Goal: Obtain resource: Obtain resource

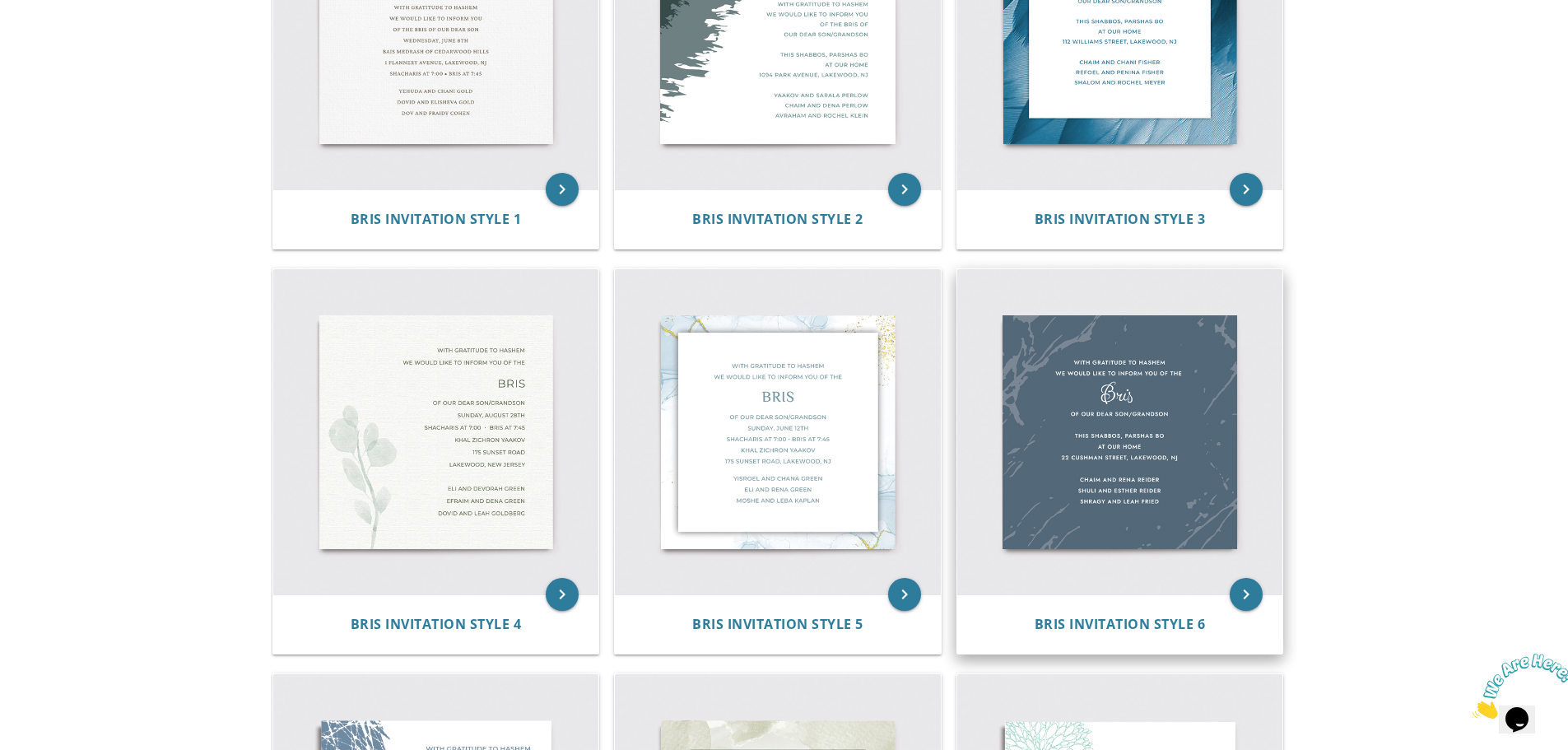
click at [1184, 393] on img at bounding box center [1121, 432] width 326 height 326
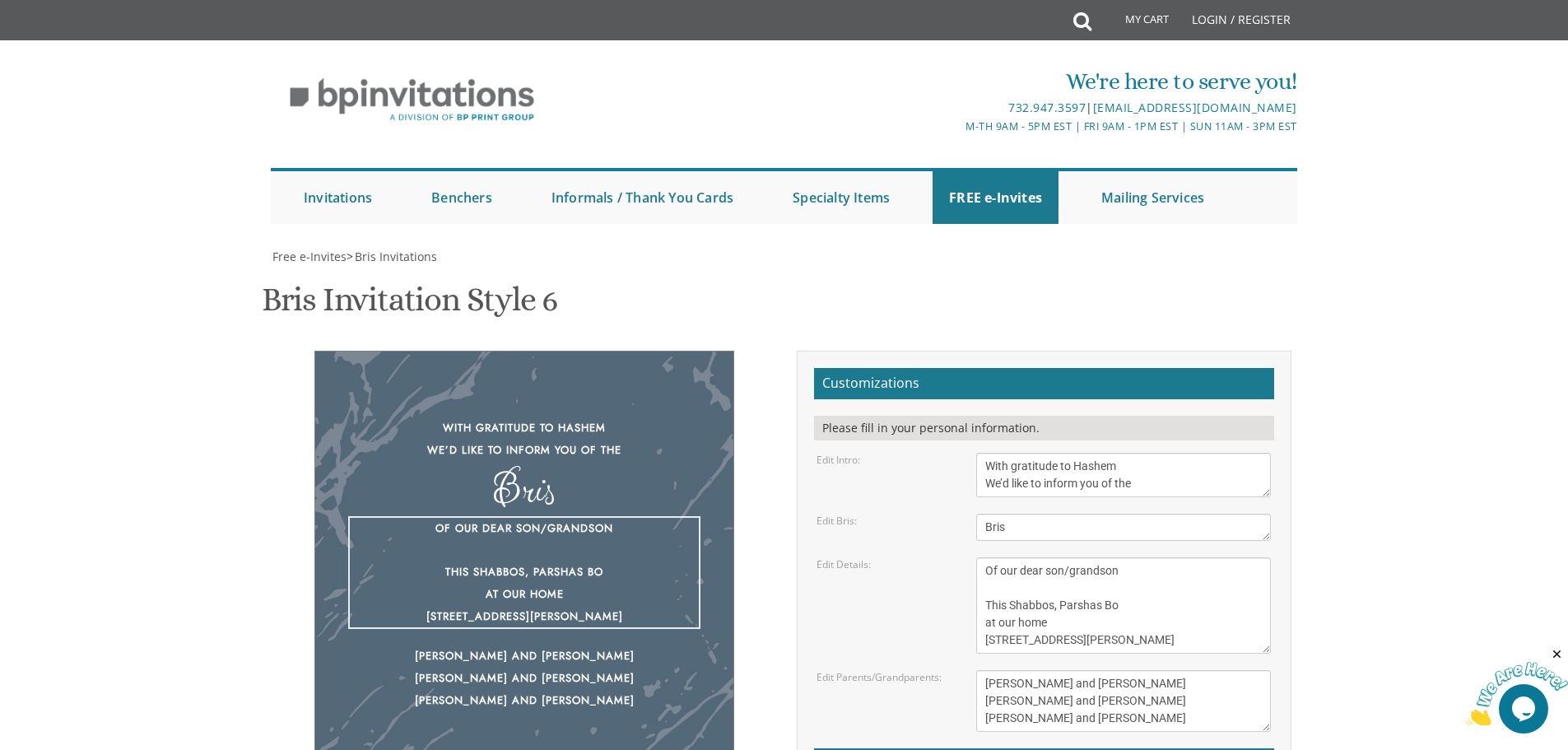
drag, startPoint x: 987, startPoint y: 354, endPoint x: 1175, endPoint y: 358, distance: 188.0
click at [1175, 557] on textarea "Of our dear son/grandson This Shabbos, Parshas Bo at our home 22 Cushman Street…" at bounding box center [1123, 605] width 294 height 96
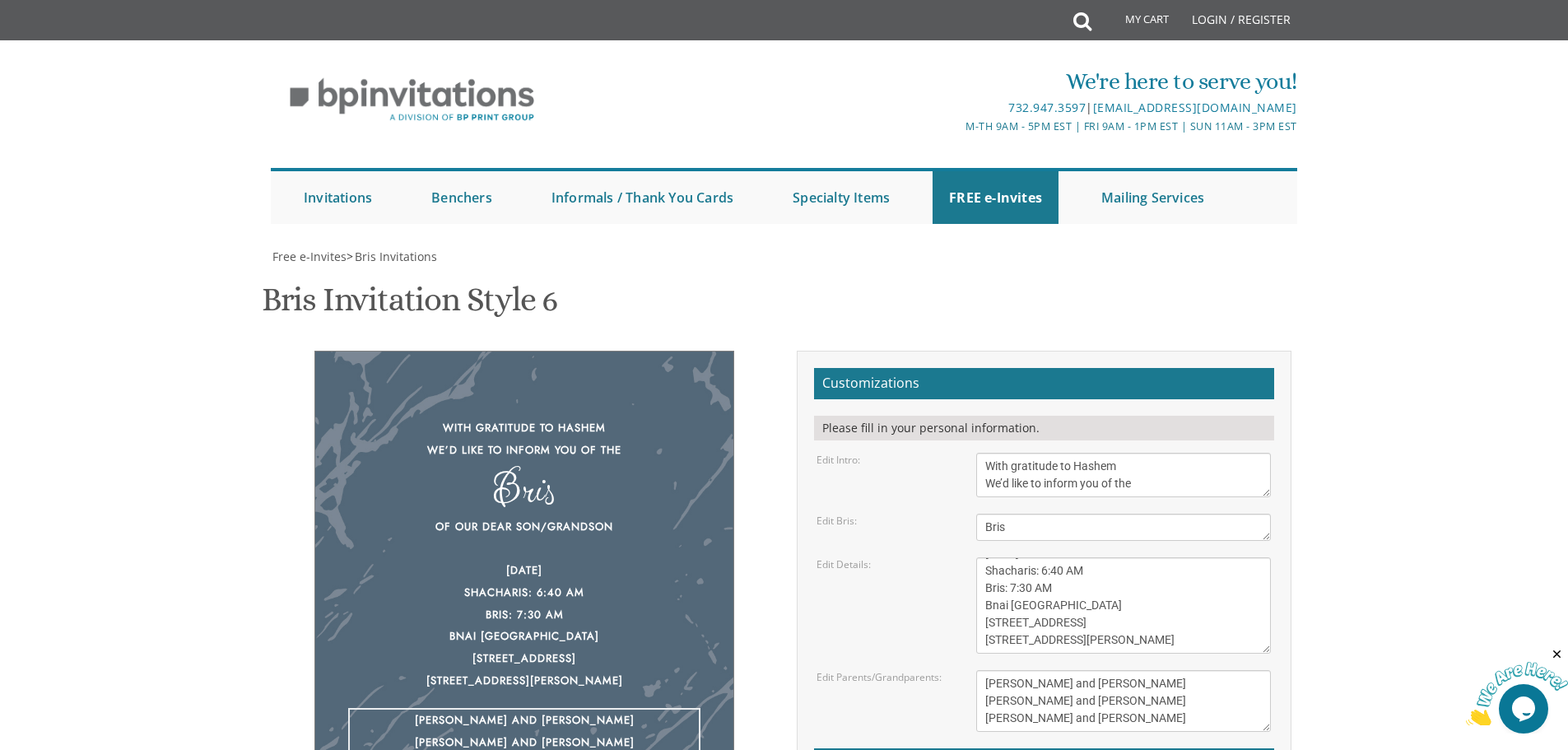
drag, startPoint x: 1130, startPoint y: 689, endPoint x: 918, endPoint y: 685, distance: 212.0
click at [918, 685] on div "Edit Parents/Grandparents: Yisroel and Chana Green Eli and Rena Green Moshe and…" at bounding box center [1044, 701] width 479 height 62
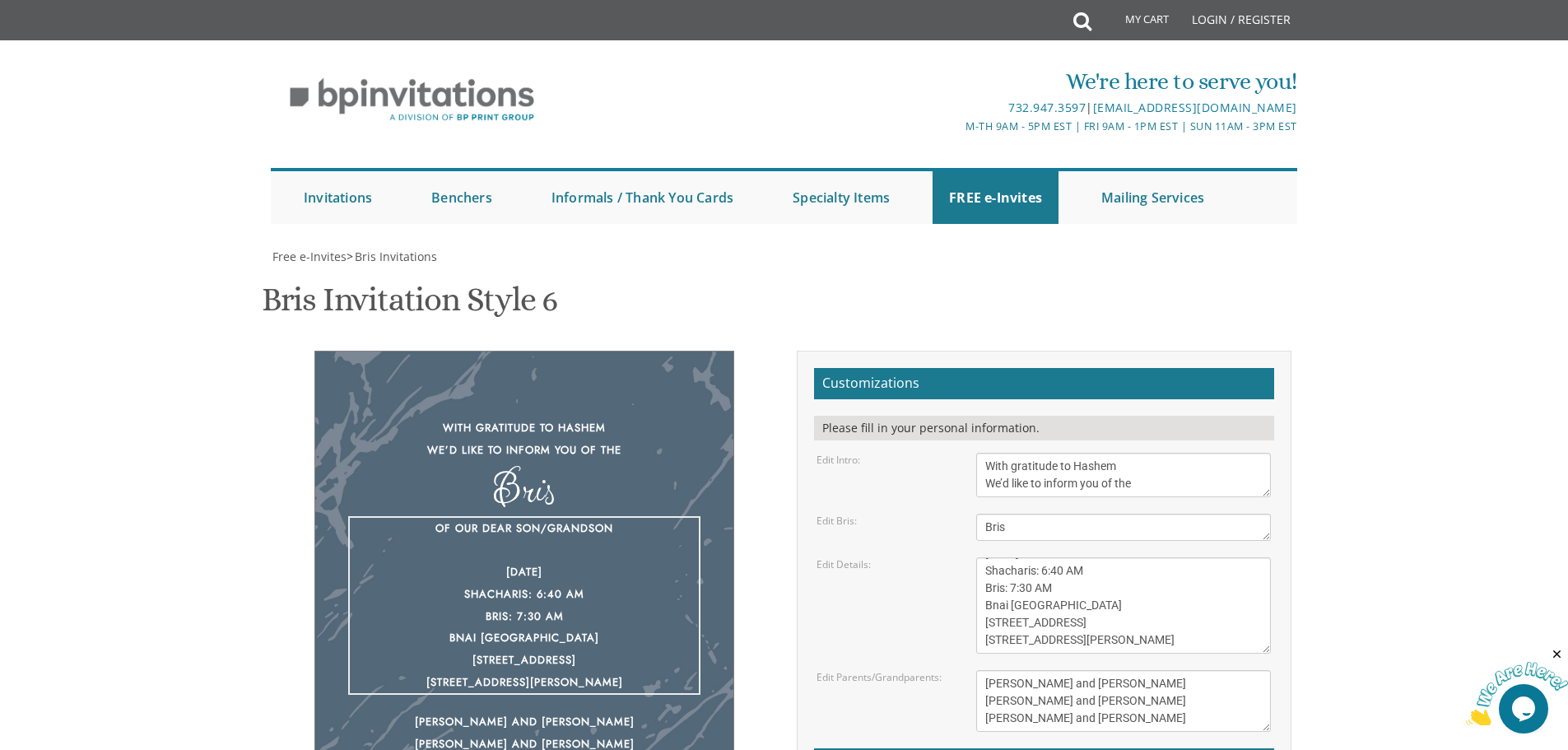
drag, startPoint x: 990, startPoint y: 635, endPoint x: 1257, endPoint y: 651, distance: 267.5
click at [1257, 651] on textarea "Of our dear son/grandson This Shabbos, Parshas Bo at our home 22 Cushman Street…" at bounding box center [1123, 605] width 294 height 96
drag, startPoint x: 1253, startPoint y: 611, endPoint x: 1212, endPoint y: 601, distance: 42.2
click at [1212, 601] on textarea "Of our dear son/grandson This Shabbos, Parshas Bo at our home 22 Cushman Street…" at bounding box center [1123, 605] width 294 height 96
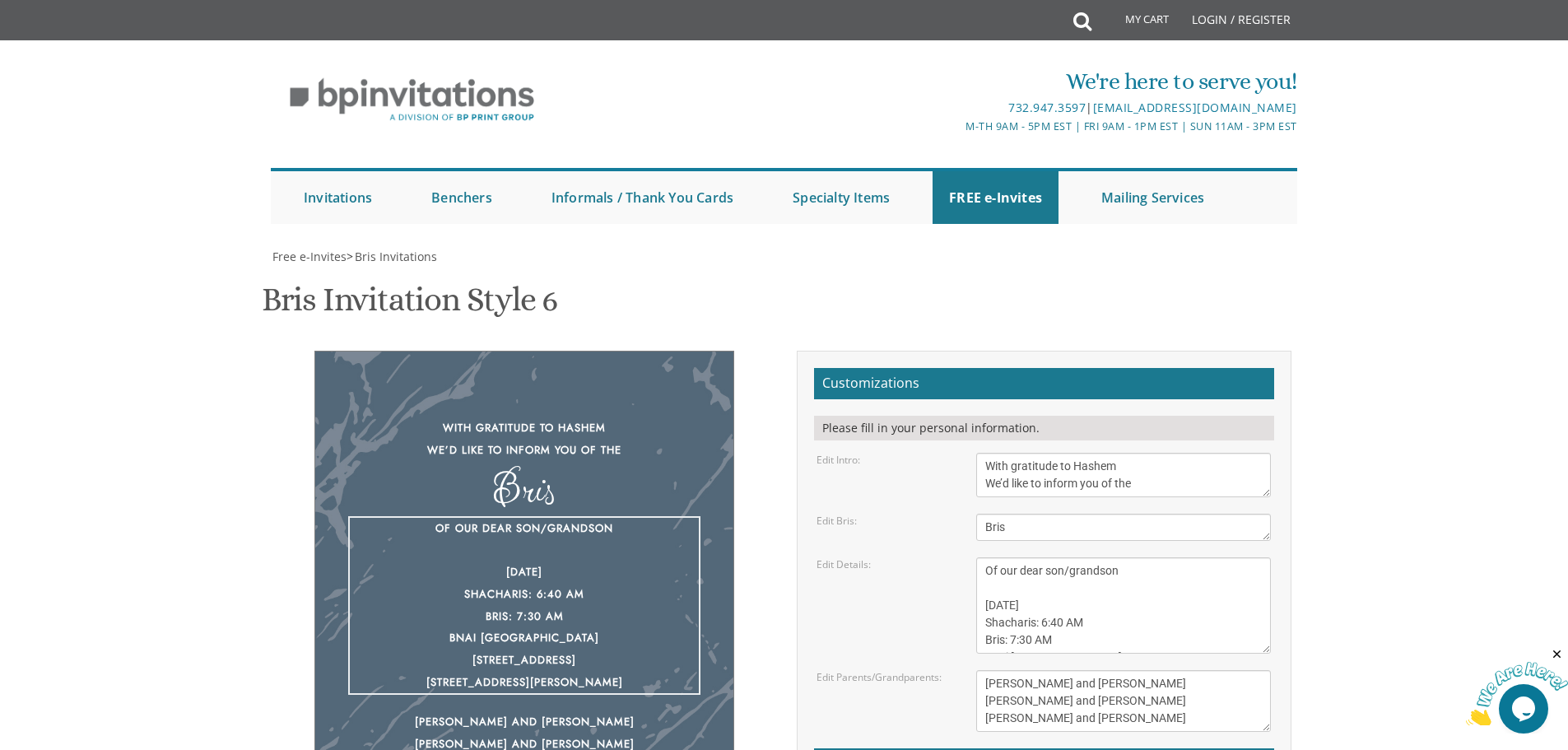
drag, startPoint x: 1200, startPoint y: 618, endPoint x: 907, endPoint y: 537, distance: 304.0
click at [907, 537] on form "Customizations Please fill in your personal information. Edit Intro: With grati…" at bounding box center [1044, 622] width 460 height 509
click at [519, 411] on div "With gratitude to Hashem We’d like to inform you of the Bris Of our dear son/gr…" at bounding box center [524, 592] width 419 height 485
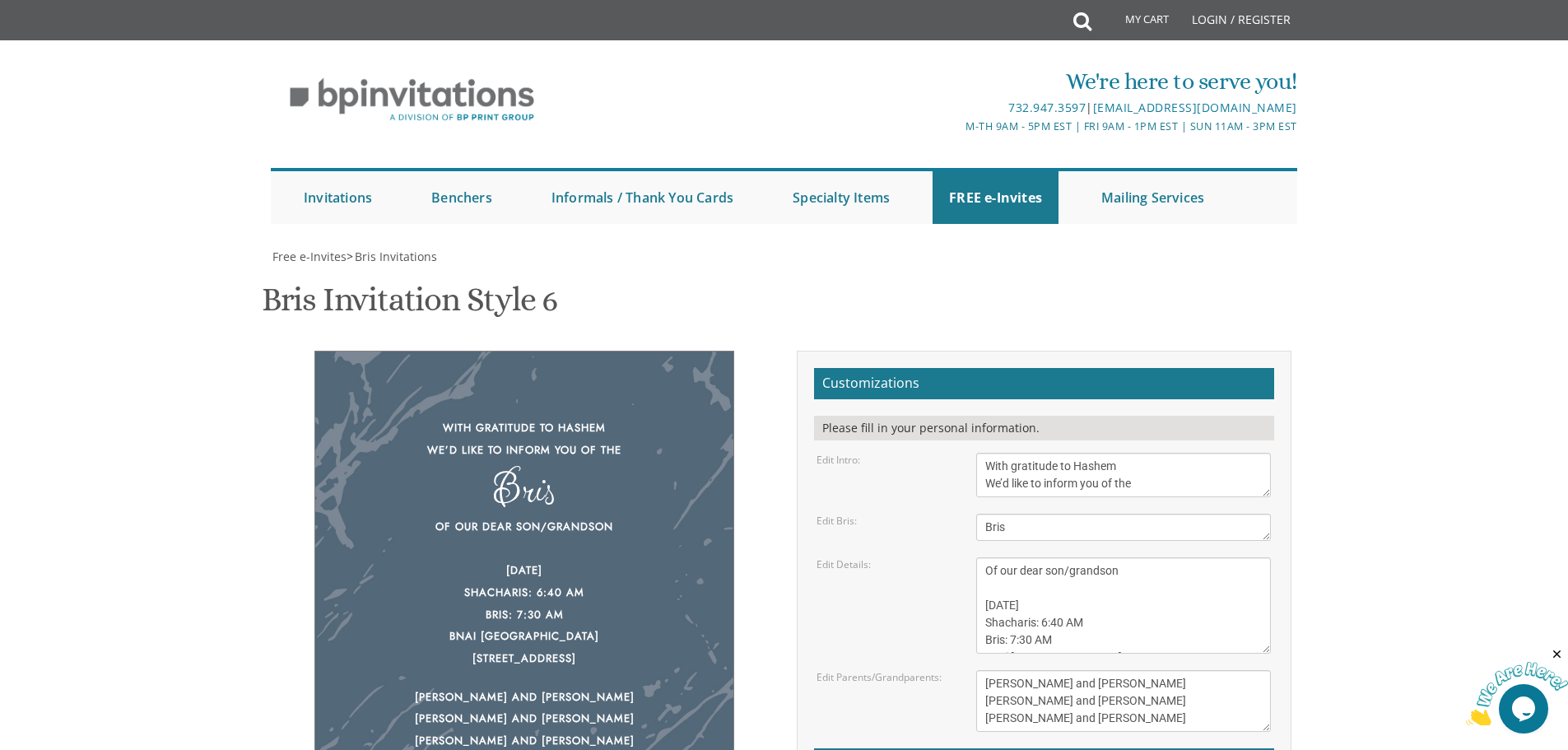
click at [521, 418] on div "With gratitude to Hashem We’d like to inform you of the" at bounding box center [524, 439] width 352 height 43
click at [526, 425] on div "With gratitude to Hashem We’d like to inform you of the" at bounding box center [524, 439] width 352 height 43
click at [523, 477] on div "Bris" at bounding box center [524, 488] width 352 height 23
click at [1109, 557] on textarea "Of our dear son/grandson This Shabbos, Parshas Bo at our home [STREET_ADDRESS][…" at bounding box center [1123, 605] width 294 height 96
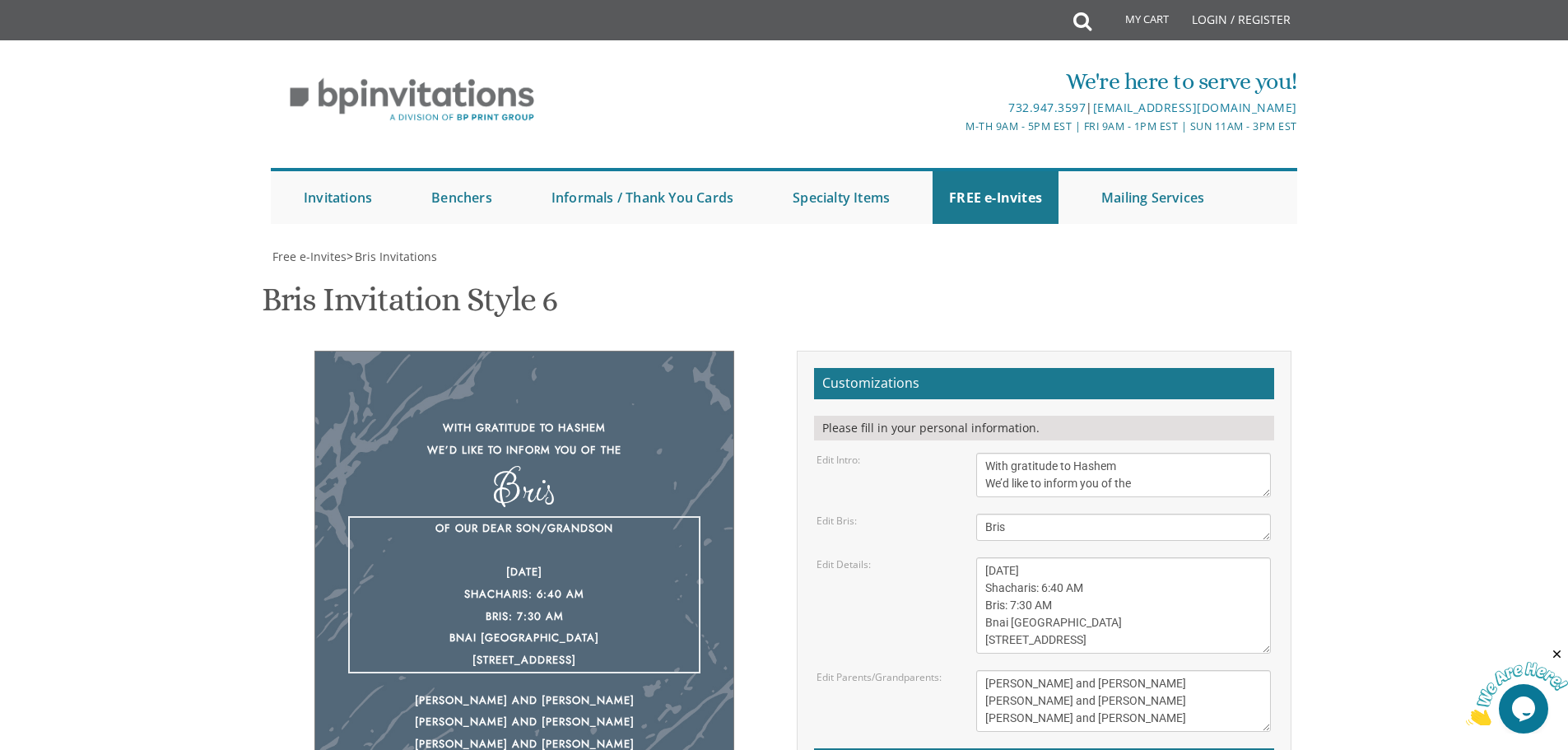
scroll to position [69, 0]
click at [1022, 557] on textarea "Of our dear son/grandson This Shabbos, Parshas Bo at our home 22 Cushman Street…" at bounding box center [1123, 605] width 294 height 96
click at [1143, 557] on textarea "Of our dear son/grandson This Shabbos, Parshas Bo at our home 22 Cushman Street…" at bounding box center [1123, 605] width 294 height 96
type textarea "Of our dear son/grandson Monday, September 8, 2025 Shacharis: 6:40 AM Bris: 7:3…"
click at [527, 689] on div "Yisroel and Chana Green Eli and Rena Green Moshe and Leba Kaplan" at bounding box center [524, 722] width 352 height 66
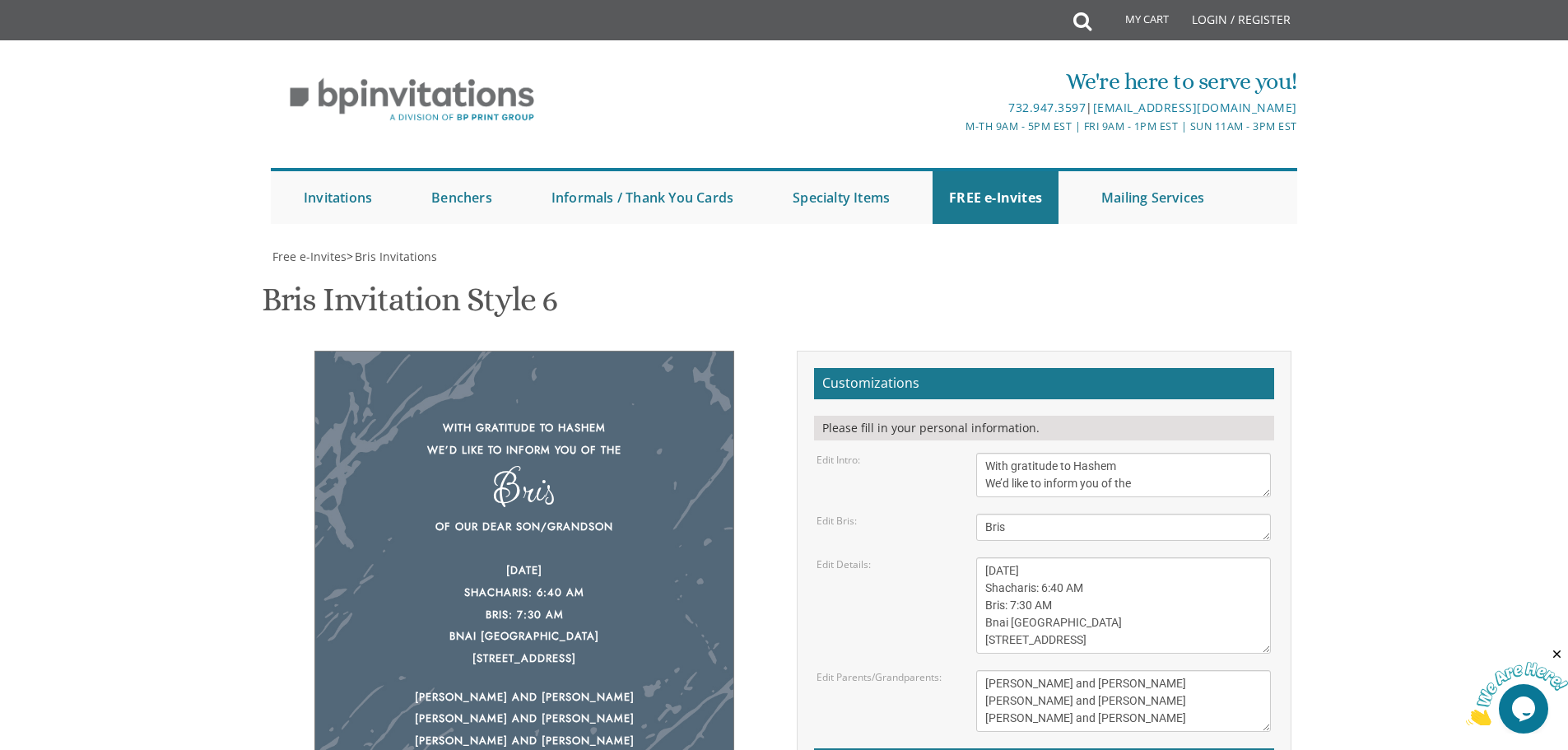
click at [561, 556] on div "With gratitude to Hashem We’d like to inform you of the Bris Of our dear son/gr…" at bounding box center [524, 581] width 419 height 460
click at [544, 516] on div "Of our dear son/grandson Monday, September 8, 2025 Shacharis: 6:40 AM Bris: 7:3…" at bounding box center [524, 593] width 352 height 154
click at [527, 516] on div "Of our dear son/grandson Monday, September 8, 2025 Shacharis: 6:40 AM Bris: 7:3…" at bounding box center [524, 593] width 352 height 154
click at [1049, 453] on textarea "With gratitude to Hashem We’d like to inform you of the" at bounding box center [1123, 475] width 294 height 44
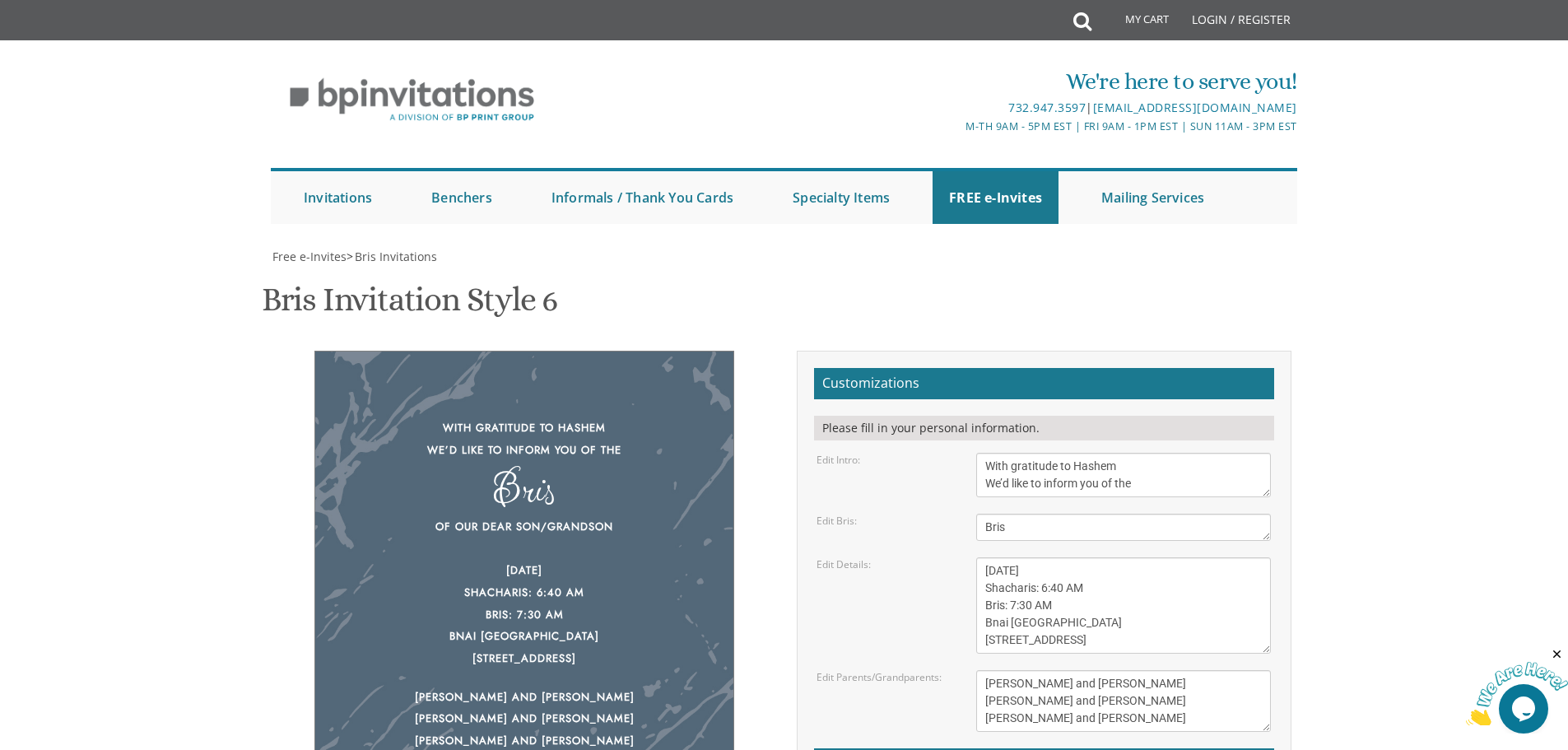
drag, startPoint x: 518, startPoint y: 169, endPoint x: 518, endPoint y: 149, distance: 20.0
click at [518, 351] on div "With gratitude to Hashem We’d like to inform you of the Bris Of our dear son/gr…" at bounding box center [524, 581] width 419 height 460
click at [527, 418] on div "With gratitude to Hashem We’d like to inform you of the" at bounding box center [524, 439] width 352 height 43
drag, startPoint x: 1130, startPoint y: 435, endPoint x: 931, endPoint y: 427, distance: 199.2
click at [931, 670] on div "Edit Parents/Grandparents: Yisroel and Chana Green Eli and Rena Green Moshe and…" at bounding box center [1044, 701] width 479 height 62
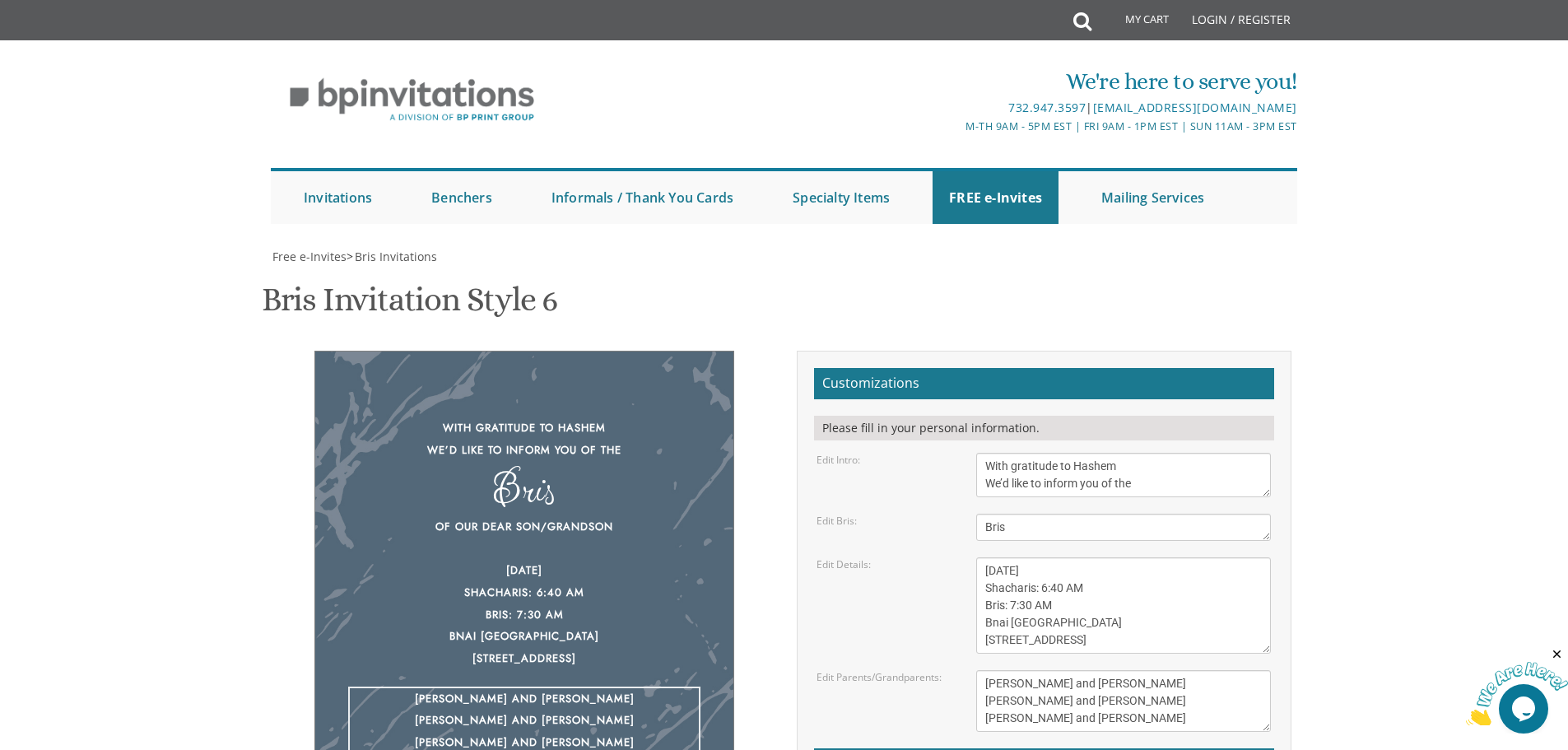
drag, startPoint x: 1109, startPoint y: 456, endPoint x: 956, endPoint y: 452, distance: 153.1
click at [956, 670] on div "Edit Parents/Grandparents: Yisroel and Chana Green Eli and Rena Green Moshe and…" at bounding box center [1044, 701] width 479 height 62
drag, startPoint x: 1147, startPoint y: 480, endPoint x: 904, endPoint y: 473, distance: 243.1
click at [904, 670] on div "Edit Parents/Grandparents: Yisroel and Chana Green Eli and Rena Green Moshe and…" at bounding box center [1044, 701] width 479 height 62
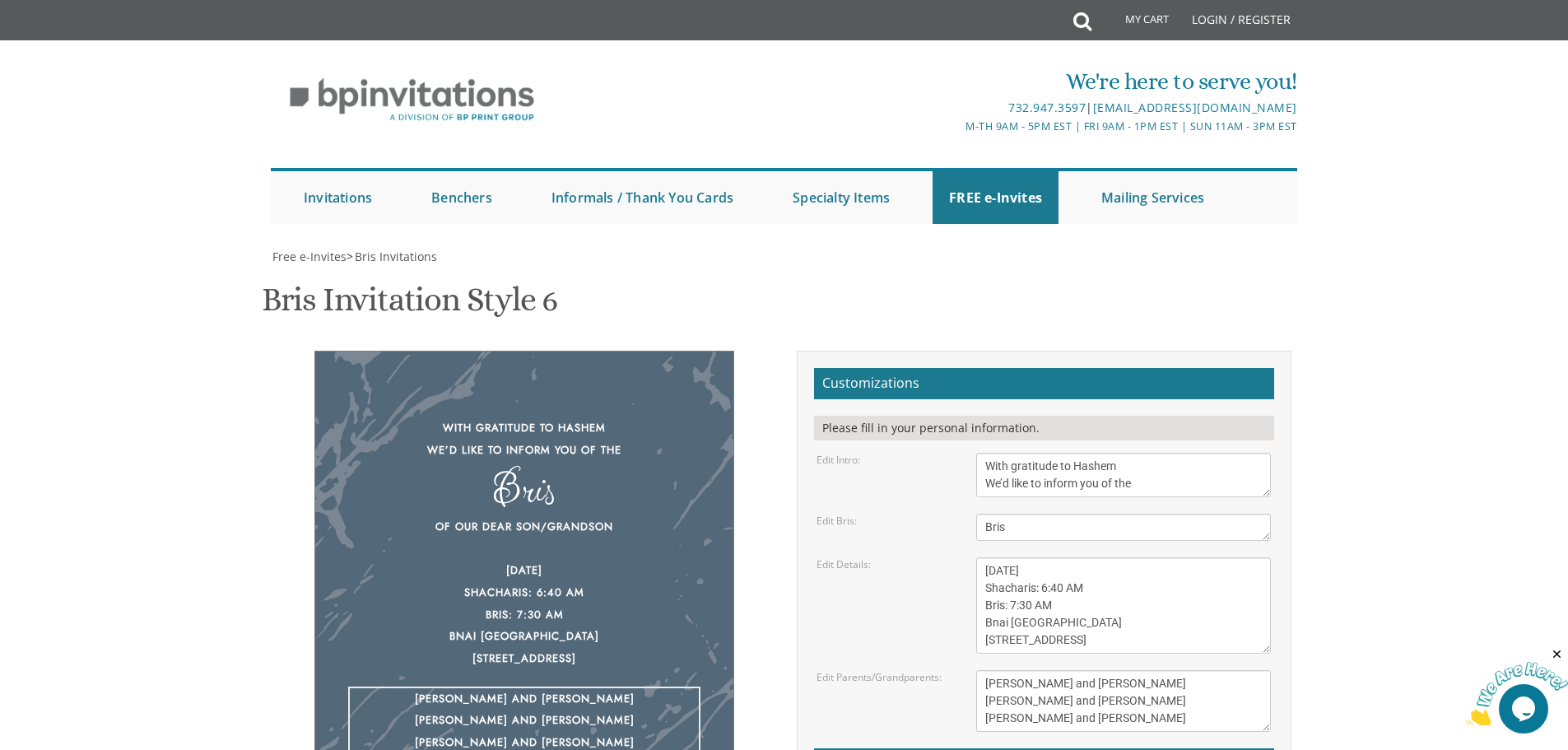
type textarea "Yaakov and Michal Lipoff Larry and Chaya Tova Lipoff Nathan and Beth Adler"
click at [618, 516] on div "Of our dear son/grandson Monday, September 8, 2025 Shacharis: 6:40 AM Bris: 7:3…" at bounding box center [524, 593] width 352 height 154
click at [600, 687] on div "Yaakov and Michal Lipoff Larry and Chaya Tova Lipoff Nathan and Beth Adler" at bounding box center [524, 708] width 352 height 43
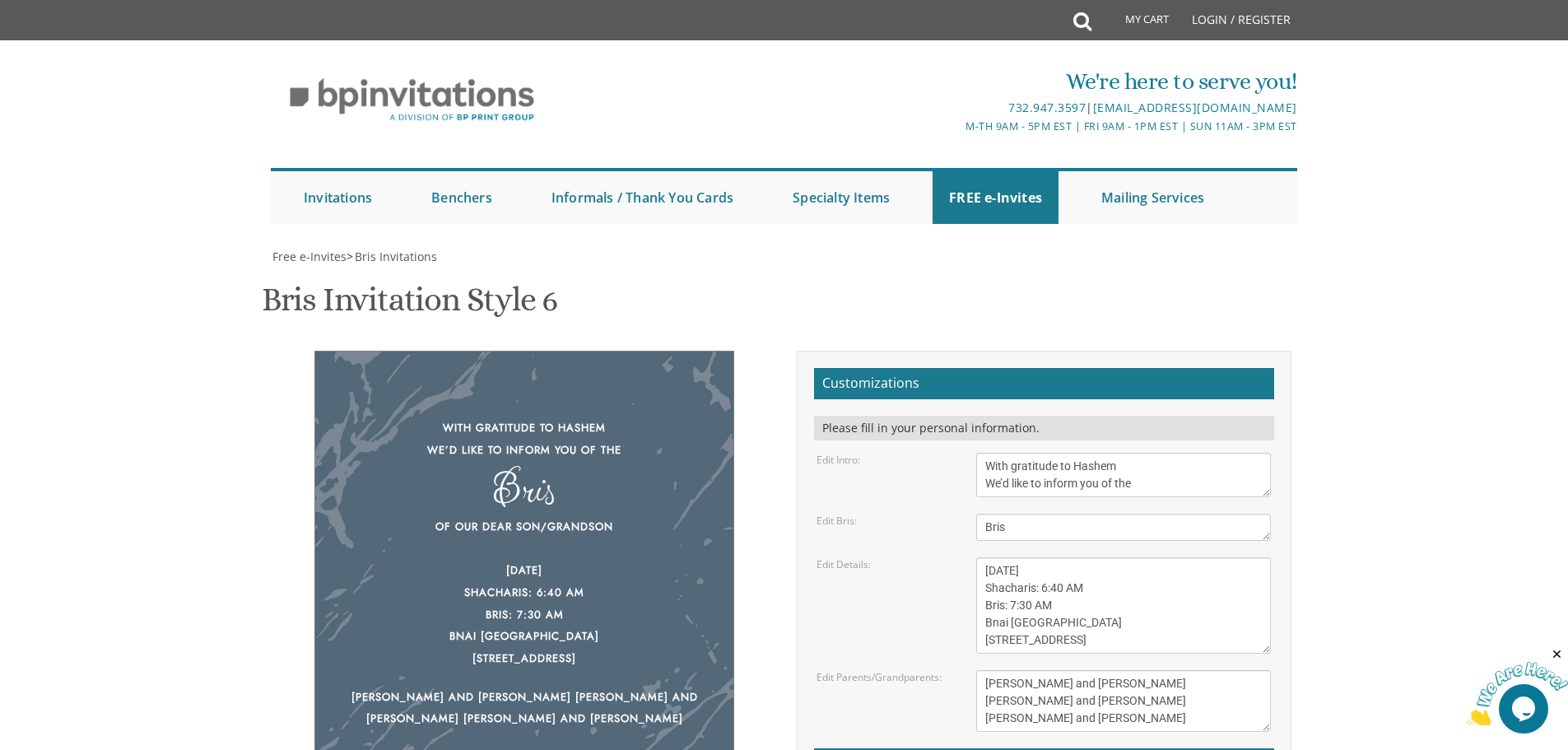
type input "adler5kids@msn.com"
click at [990, 183] on link "FREE e-Invites" at bounding box center [996, 197] width 126 height 53
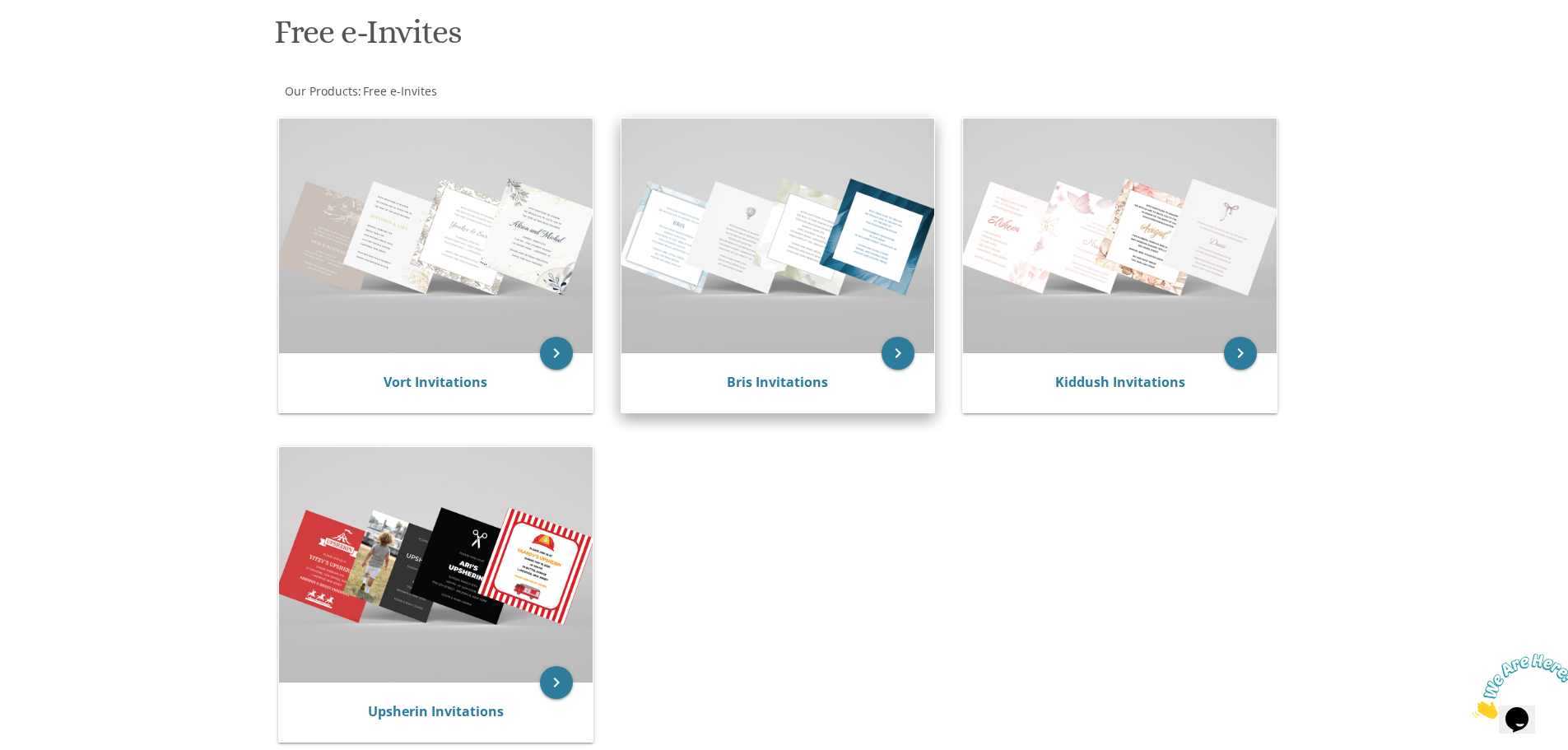
click at [731, 317] on img at bounding box center [778, 236] width 313 height 235
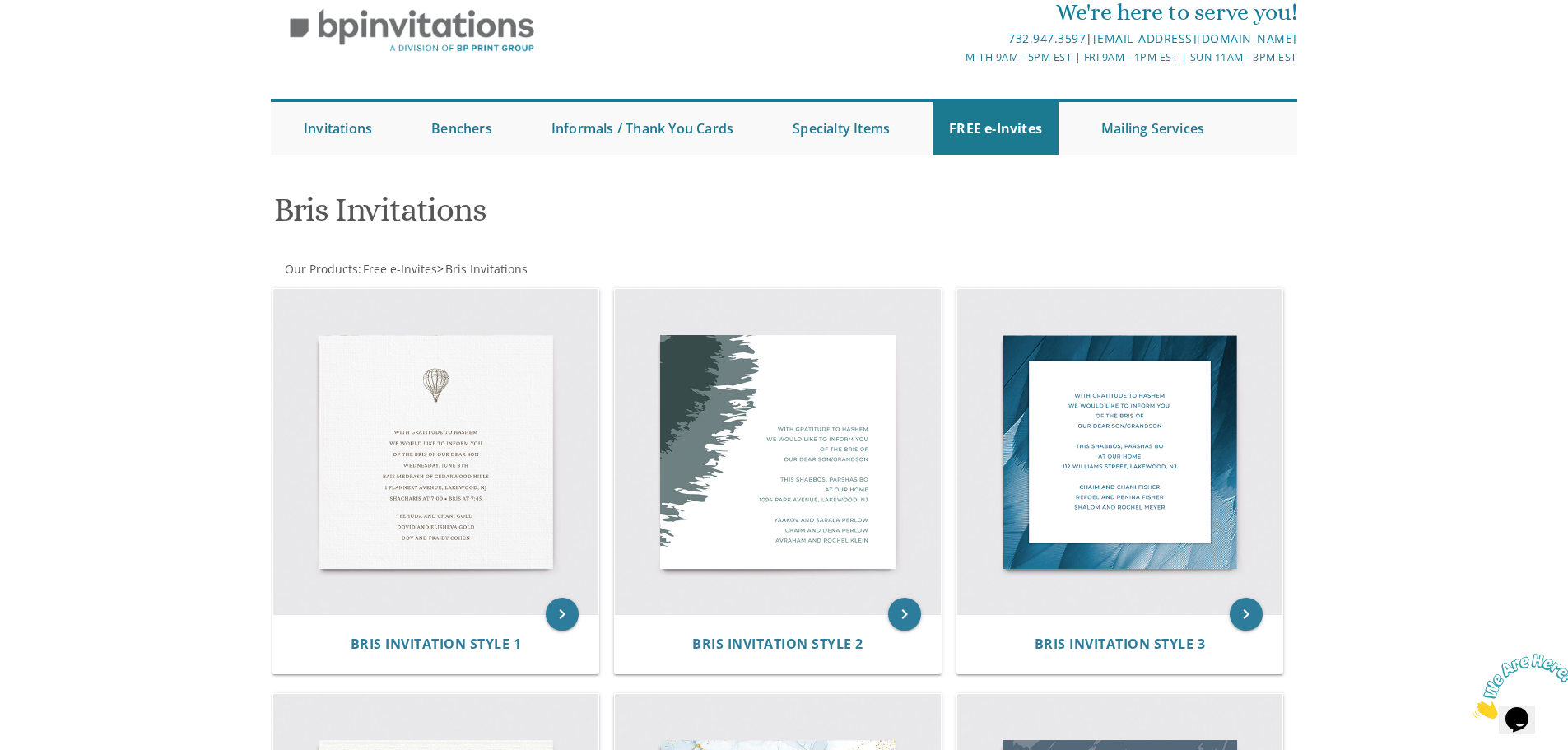
scroll to position [316, 0]
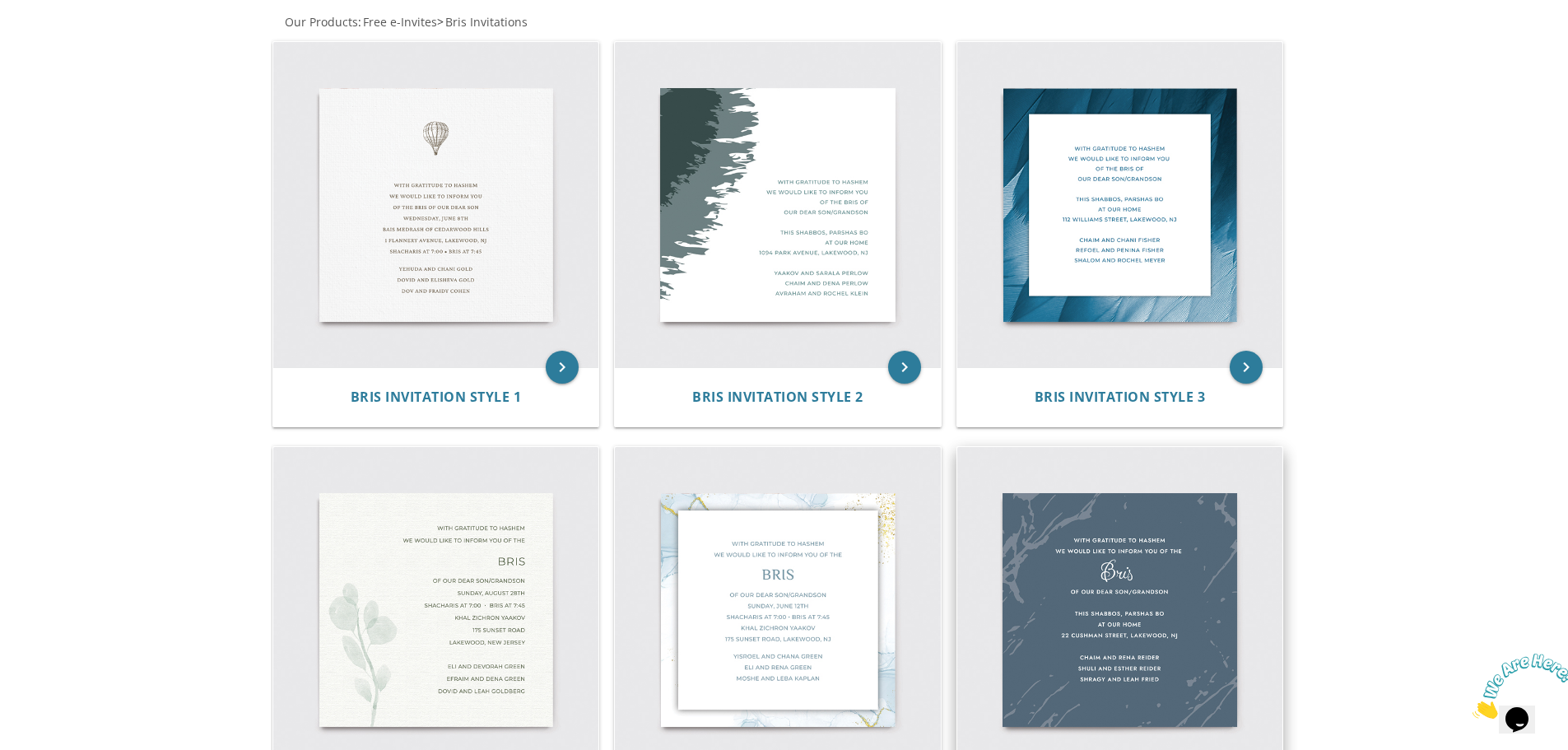
click at [1208, 595] on img at bounding box center [1121, 610] width 326 height 326
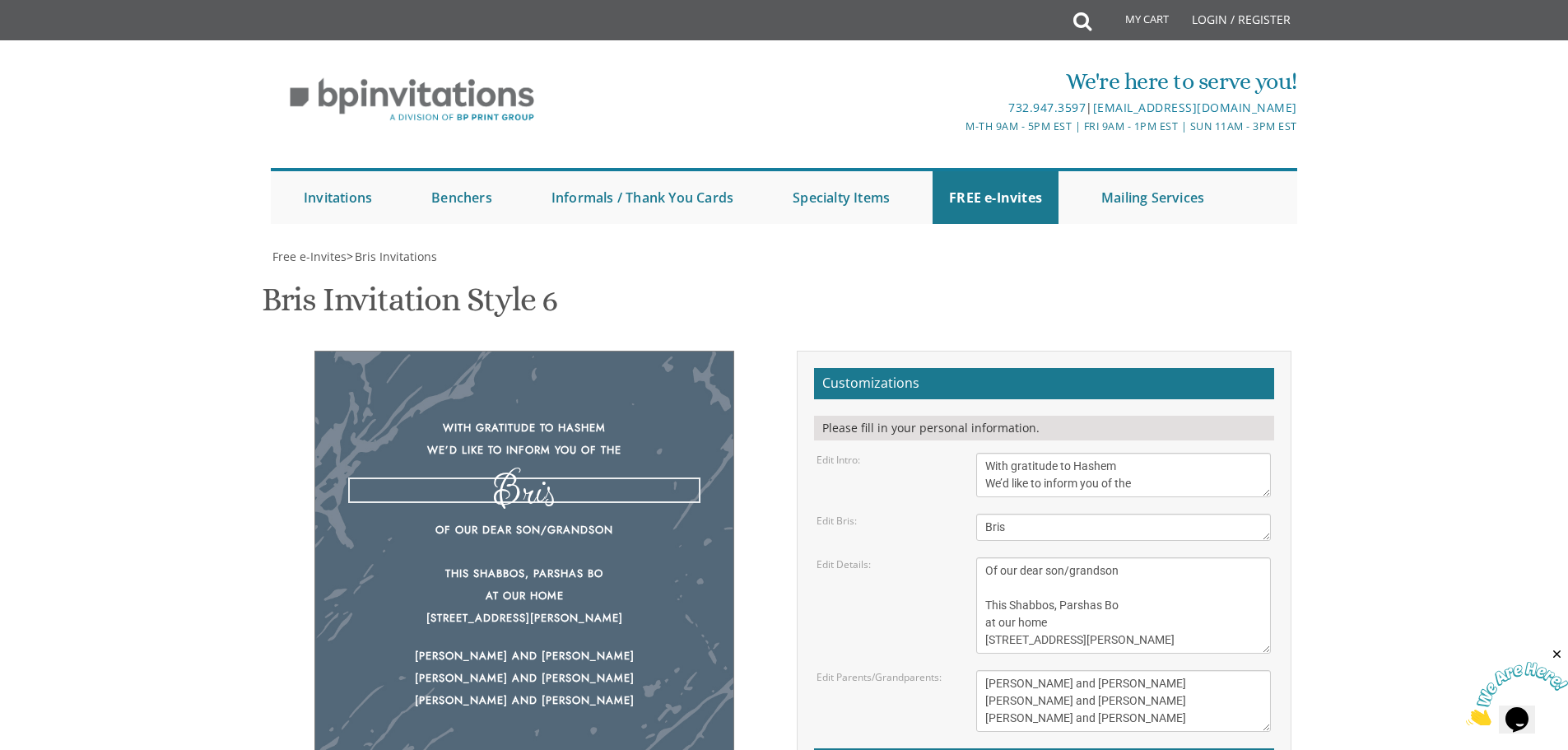
drag, startPoint x: 1068, startPoint y: 535, endPoint x: 1086, endPoint y: 602, distance: 69.4
click at [1086, 602] on form "Customizations Please fill in your personal information. Edit Intro: With grati…" at bounding box center [1044, 622] width 460 height 509
click at [1113, 584] on textarea "Of our dear son/grandson This Shabbos, Parshas Bo at our home 22 Cushman Street…" at bounding box center [1123, 605] width 294 height 96
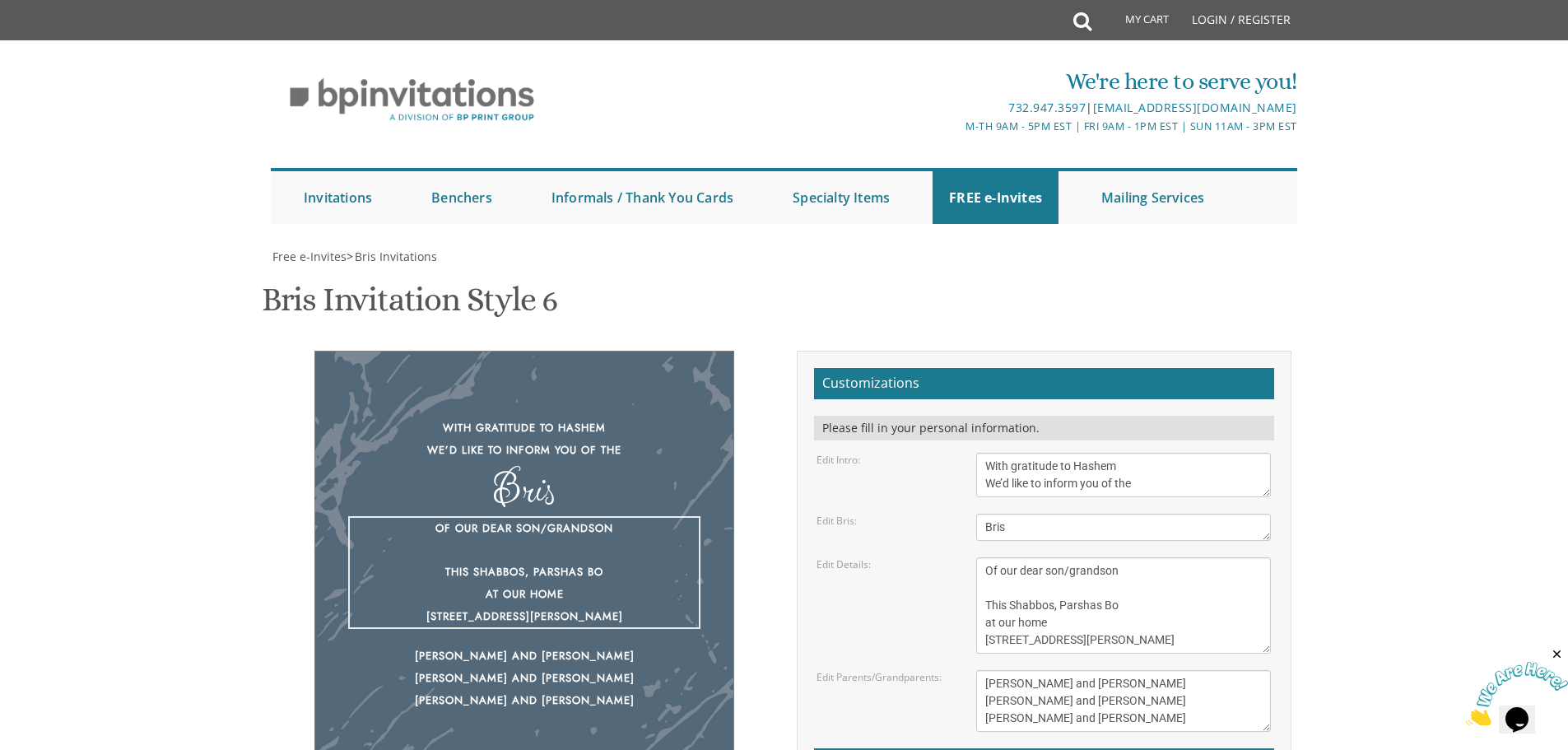
drag, startPoint x: 1133, startPoint y: 608, endPoint x: 986, endPoint y: 610, distance: 147.0
click at [986, 610] on textarea "Of our dear son/grandson This Shabbos, Parshas Bo at our home 22 Cushman Street…" at bounding box center [1123, 605] width 294 height 96
drag, startPoint x: 1042, startPoint y: 482, endPoint x: 1122, endPoint y: 565, distance: 115.3
click at [1122, 565] on form "Customizations Please fill in your personal information. Edit Intro: With grati…" at bounding box center [1044, 622] width 460 height 509
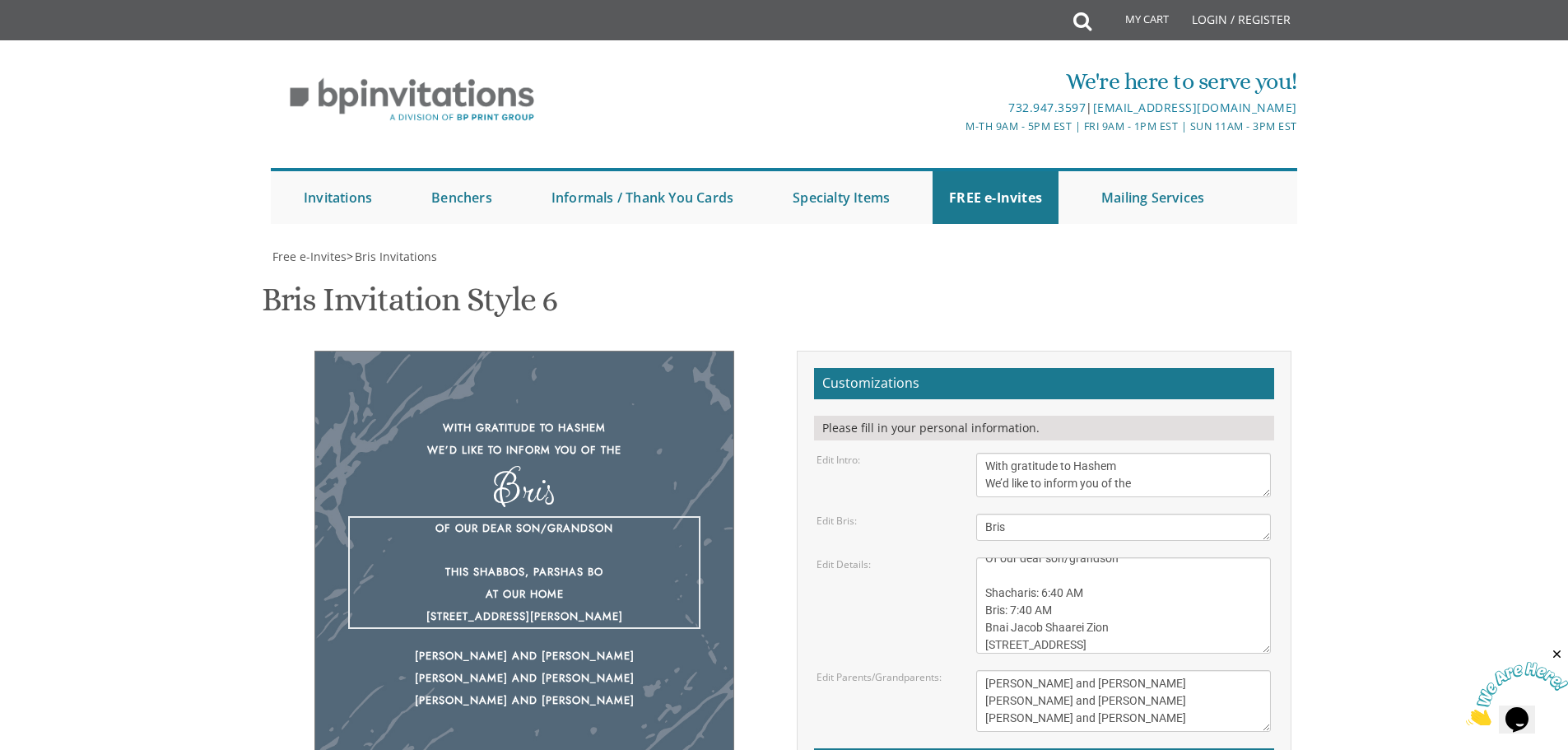
type textarea "Of our dear son/grandson Shacharis: 6:40 AM Bris: 7:40 AM Bnai Jacob Shaarei Zi…"
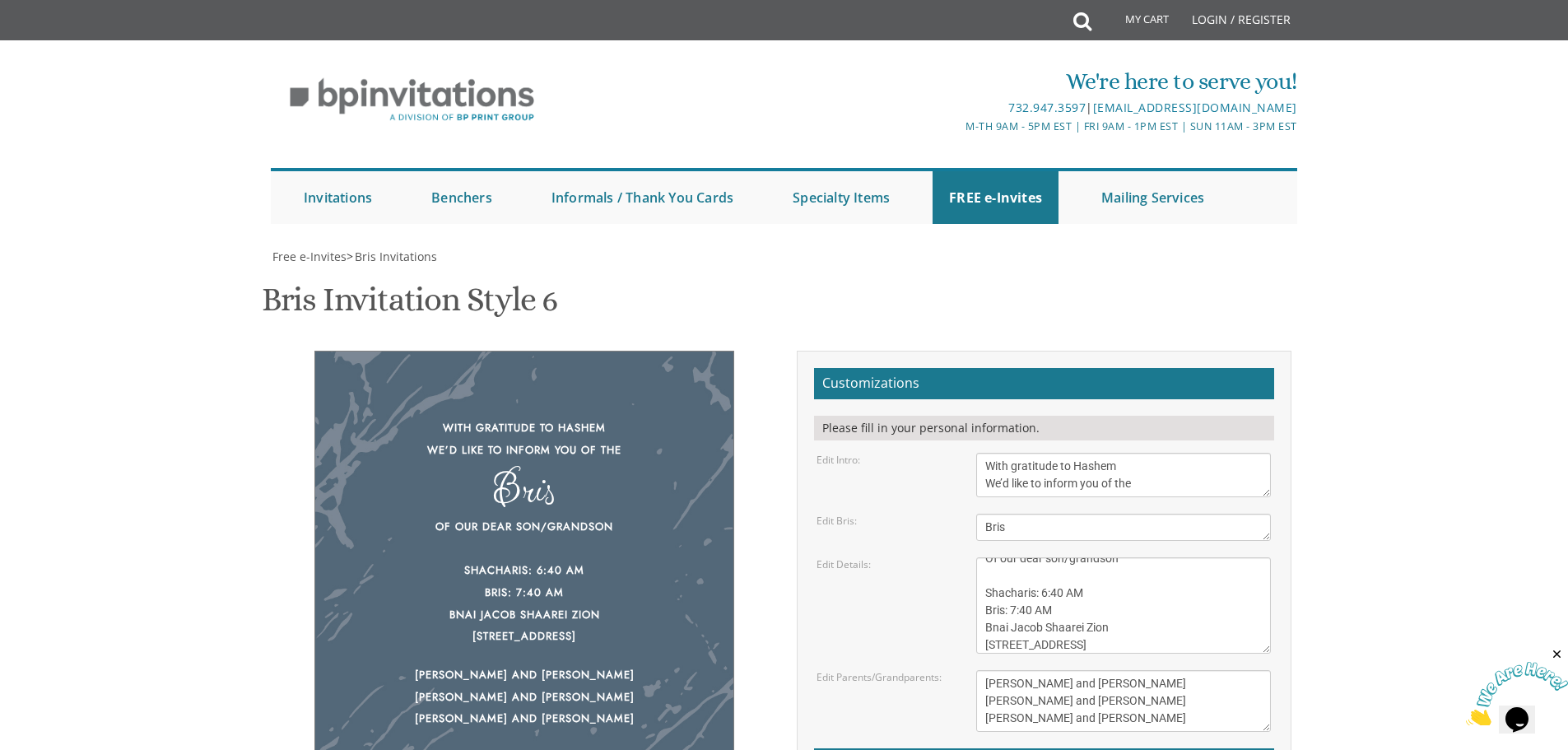
click at [515, 664] on div "Yisroel and Chana Green Eli and Rena Green Moshe and Leba Kaplan" at bounding box center [524, 697] width 352 height 66
drag, startPoint x: 1122, startPoint y: 522, endPoint x: 892, endPoint y: 516, distance: 230.1
click at [892, 670] on div "Edit Parents/Grandparents: Yisroel and Chana Green Eli and Rena Green Moshe and…" at bounding box center [1044, 701] width 479 height 62
drag, startPoint x: 1083, startPoint y: 529, endPoint x: 976, endPoint y: 531, distance: 107.0
click at [976, 670] on textarea "Yisroel and Chana Green Eli and Rena Green Moshe and Leba Kaplan" at bounding box center [1123, 701] width 294 height 62
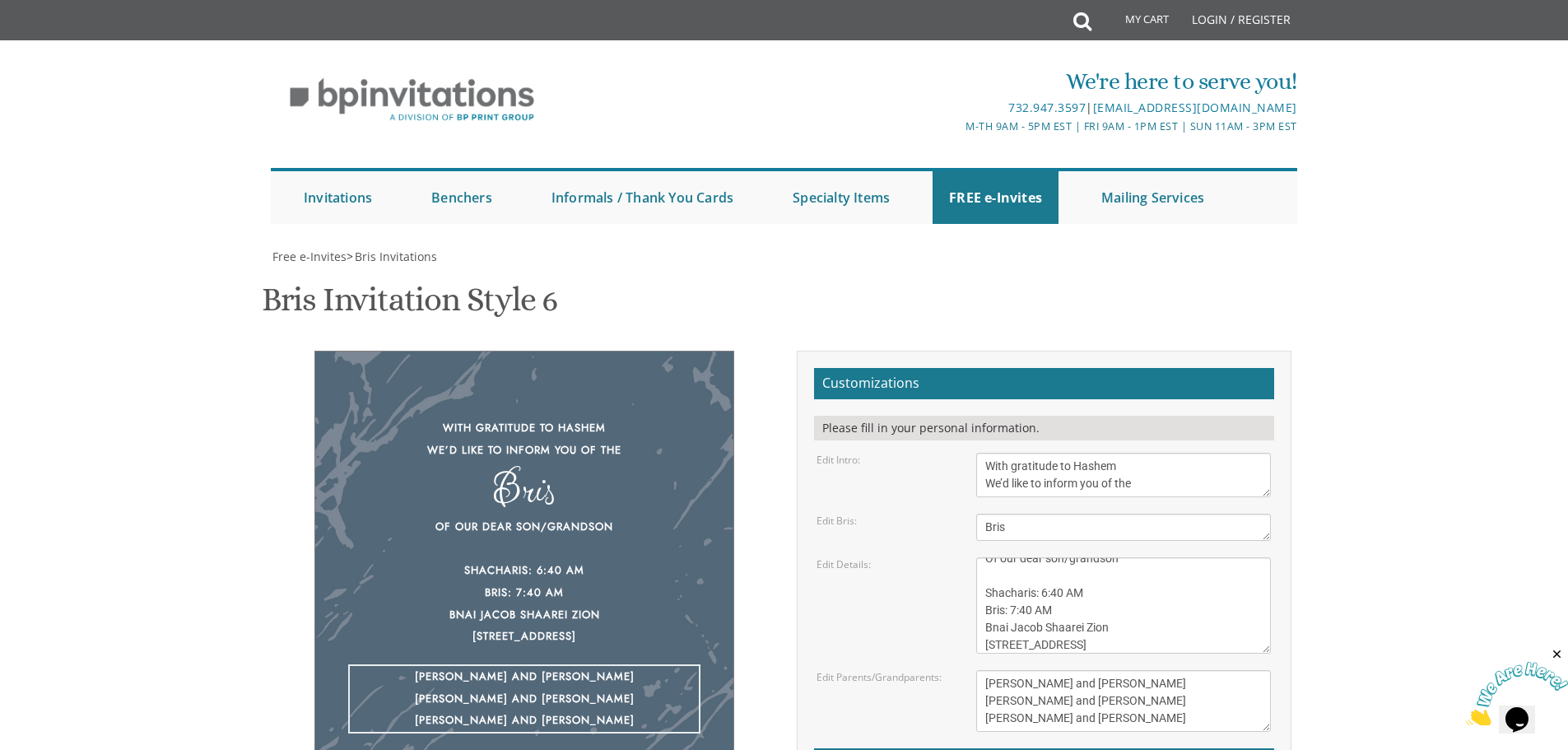
drag, startPoint x: 1132, startPoint y: 556, endPoint x: 846, endPoint y: 554, distance: 286.0
click at [846, 670] on div "Edit Parents/Grandparents: Yisroel and Chana Green Eli and Rena Green Moshe and…" at bounding box center [1044, 701] width 479 height 62
type textarea "Yaakov and Michal Lipoff Larry and Chaya Tova Lipoff Nathan and Beth Adler"
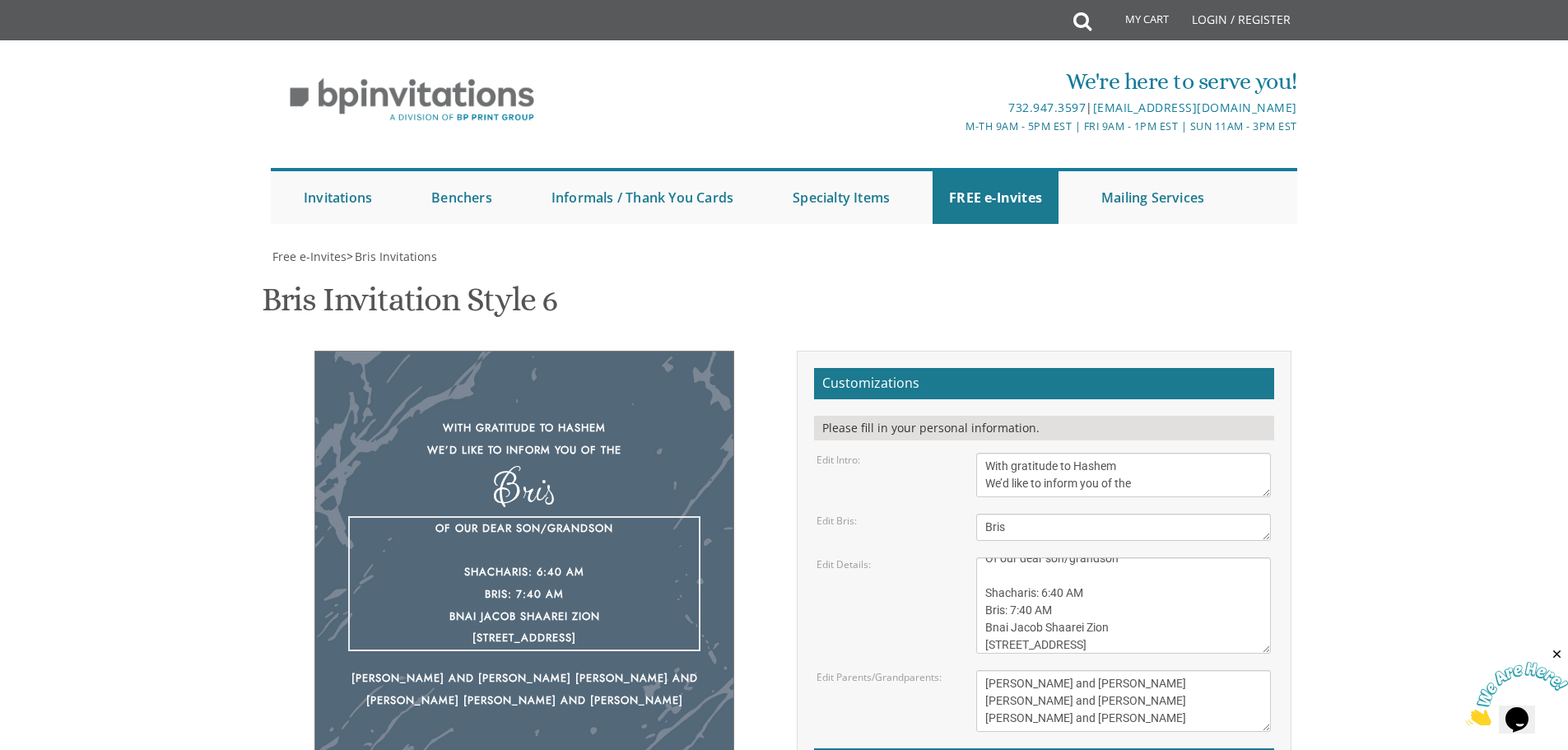
click at [1014, 557] on textarea "Of our dear son/grandson This Shabbos, Parshas Bo at our home 22 Cushman Street…" at bounding box center [1123, 605] width 294 height 96
type textarea "Of our dear son/grandson Monday, September 8, 2025 Shacharis: 6:40 AM Bris: 7:4…"
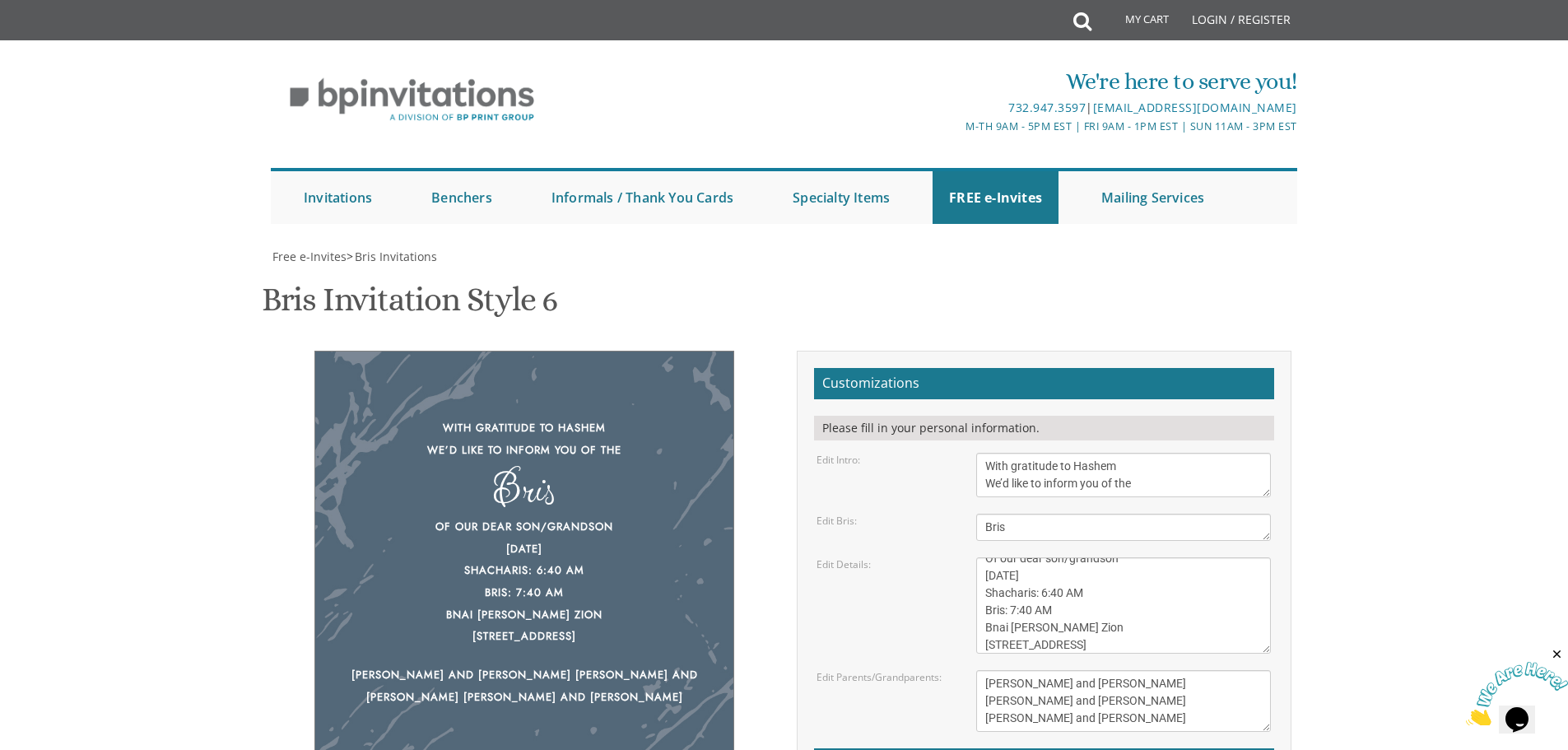
click at [570, 615] on div "With gratitude to Hashem We’d like to inform you of the Bris Of our dear son/gr…" at bounding box center [524, 558] width 419 height 416
click at [1069, 514] on textarea "Bris" at bounding box center [1123, 527] width 294 height 27
drag, startPoint x: 1005, startPoint y: 356, endPoint x: 859, endPoint y: 355, distance: 146.0
click at [861, 514] on div "Edit Bris: Bris" at bounding box center [1044, 527] width 479 height 27
type textarea "Shalom Zachor"
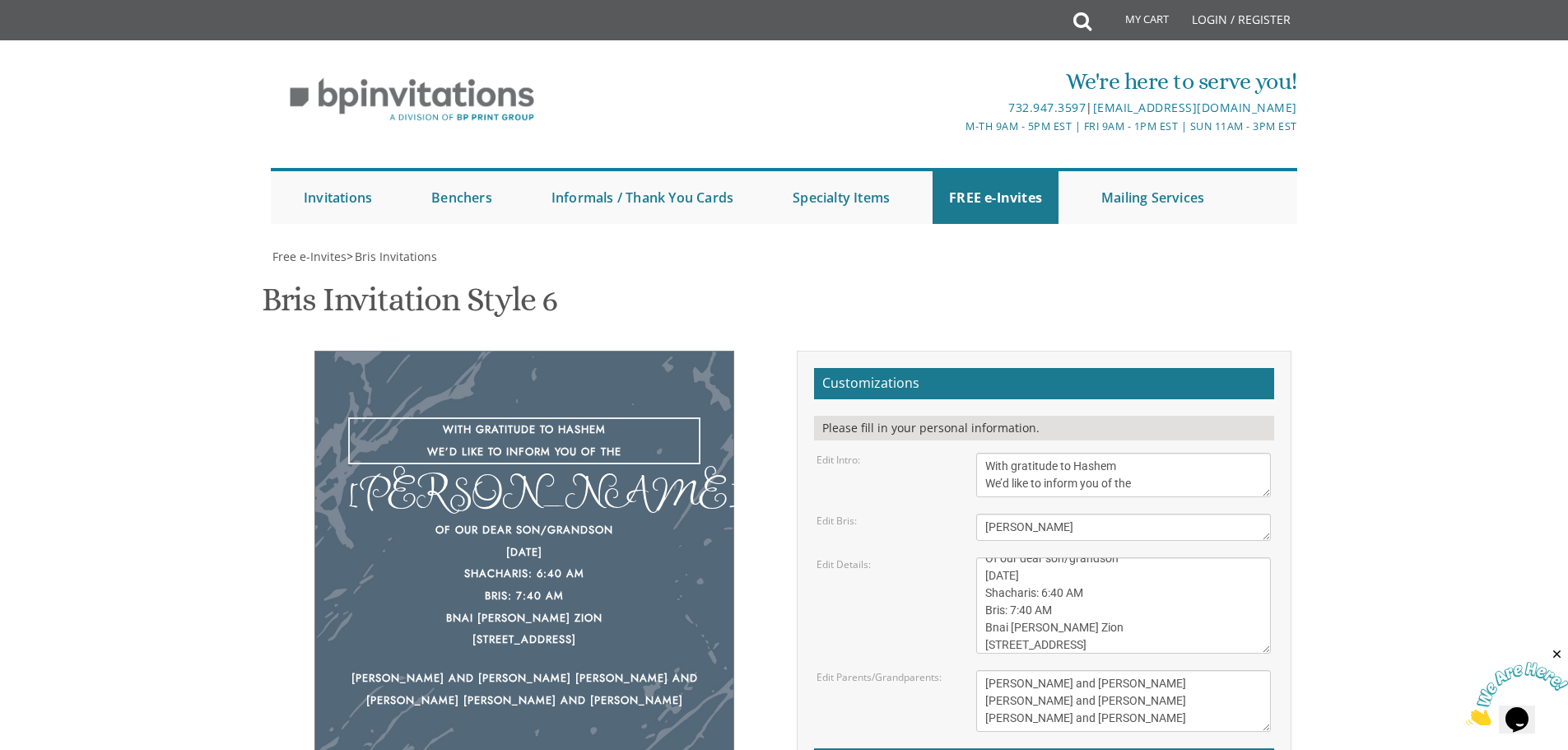
drag, startPoint x: 1159, startPoint y: 319, endPoint x: 989, endPoint y: 327, distance: 170.2
click at [989, 453] on textarea "With gratitude to Hashem We’d like to inform you of the" at bounding box center [1123, 475] width 294 height 44
type textarea "With gratitude to Hashem Please join us for a"
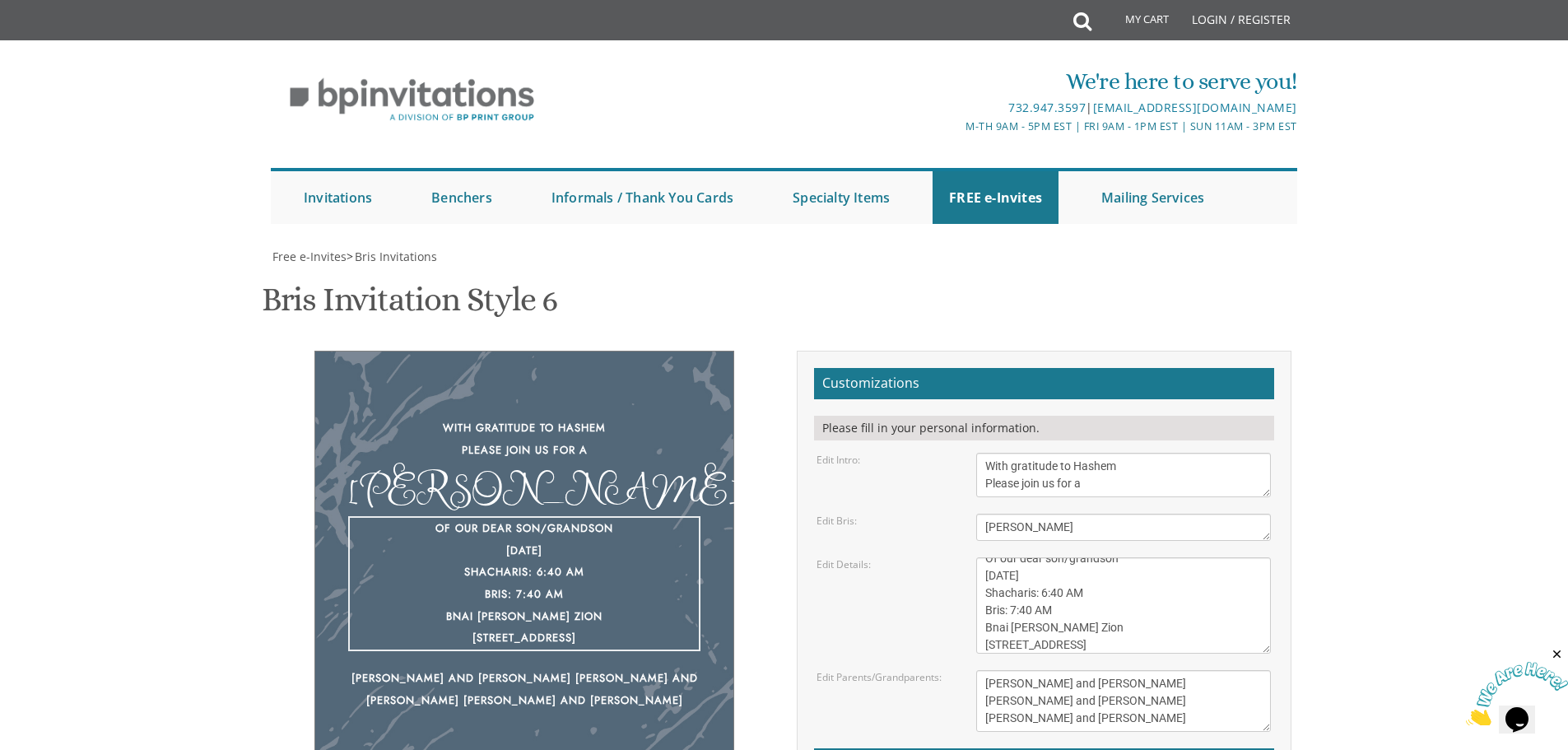
click at [1086, 557] on textarea "Of our dear son/grandson This Shabbos, Parshas Bo at our home 22 Cushman Street…" at bounding box center [1123, 605] width 294 height 96
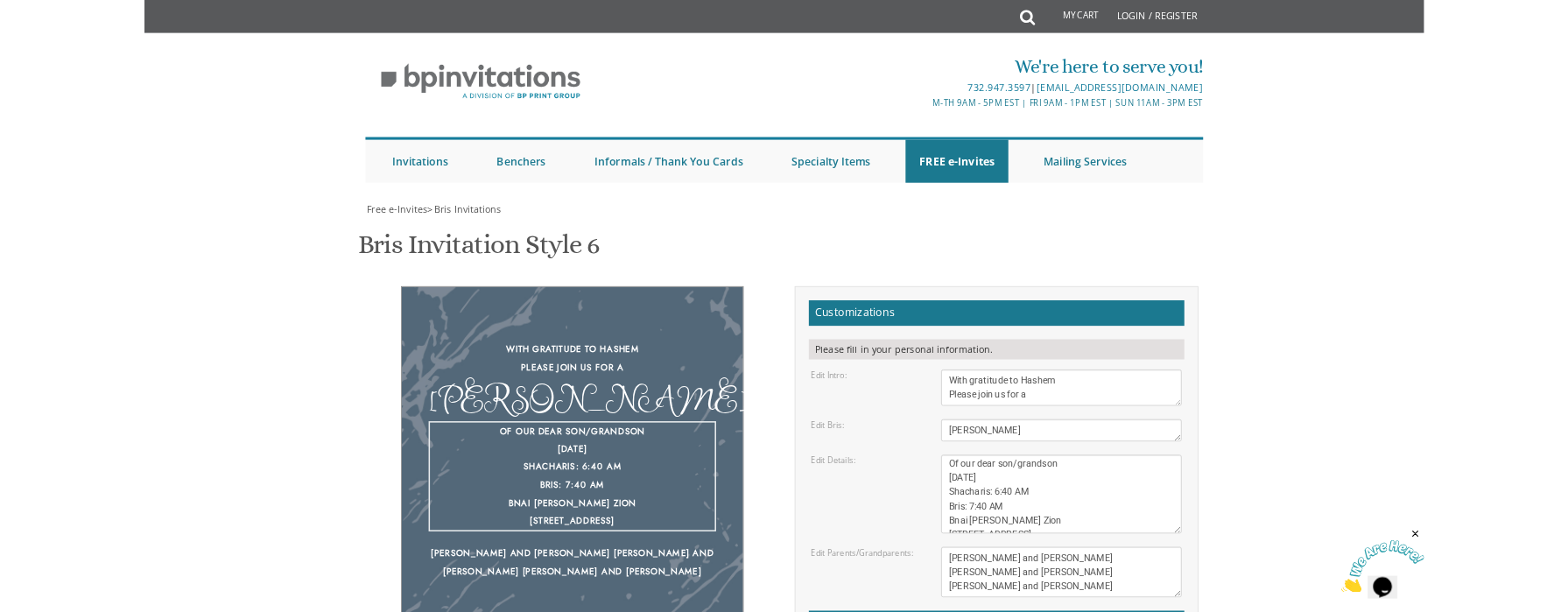
scroll to position [0, 0]
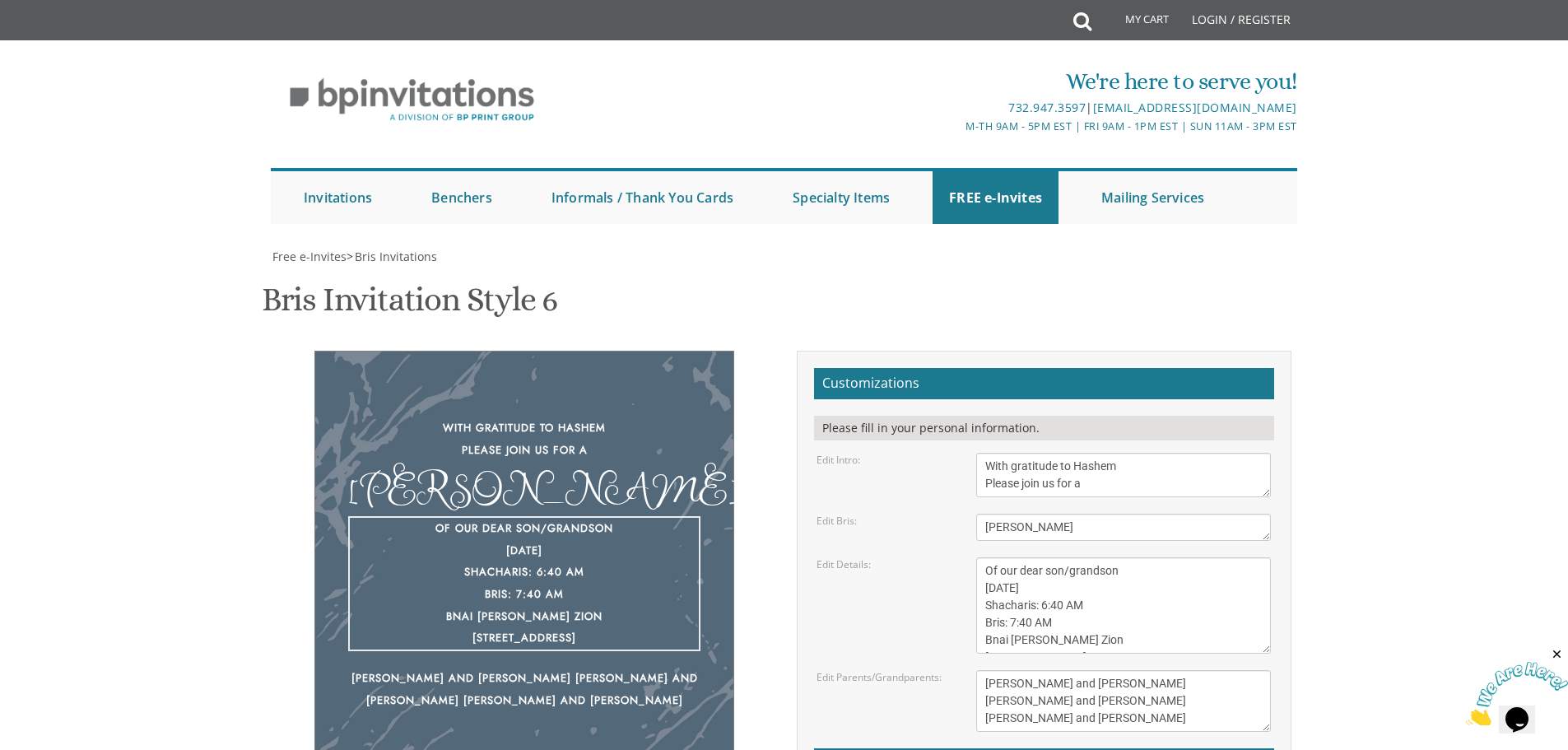
drag, startPoint x: 1003, startPoint y: 399, endPoint x: 974, endPoint y: 398, distance: 29.0
click at [974, 557] on div "Of our dear son/grandson This Shabbos, Parshas Bo at our home 22 Cushman Street…" at bounding box center [1123, 605] width 320 height 96
click at [1130, 557] on textarea "Of our dear son/grandson This Shabbos, Parshas Bo at our home 22 Cushman Street…" at bounding box center [1123, 605] width 294 height 96
click at [989, 557] on textarea "Of our dear son/grandson This Shabbos, Parshas Bo at our home 22 Cushman Street…" at bounding box center [1123, 605] width 294 height 96
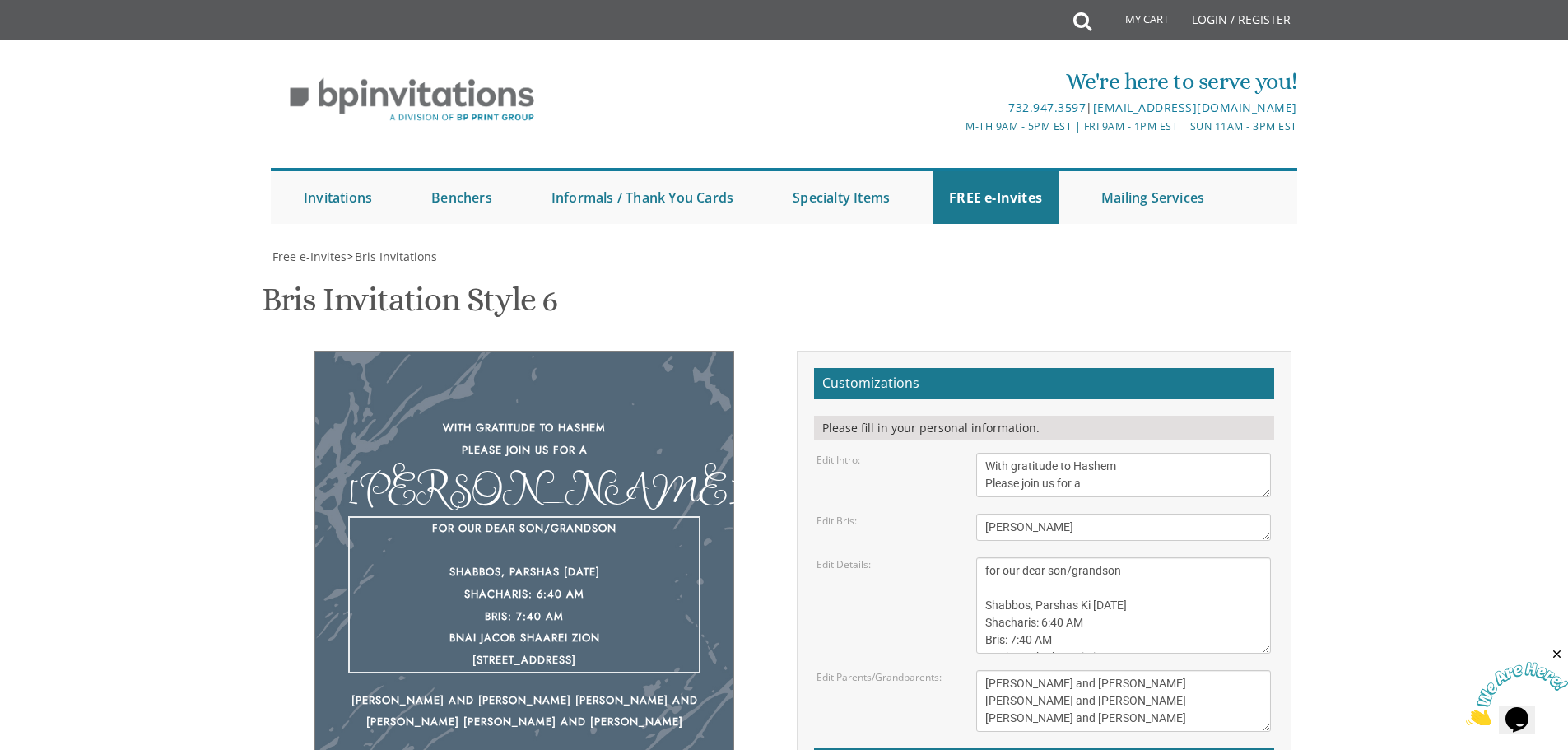
click at [1088, 557] on textarea "Of our dear son/grandson This Shabbos, Parshas Bo at our home 22 Cushman Street…" at bounding box center [1123, 605] width 294 height 96
type textarea "for our dear son/grandson Shabbos, Parshas Ki Monday, September 8, 2025 Shachar…"
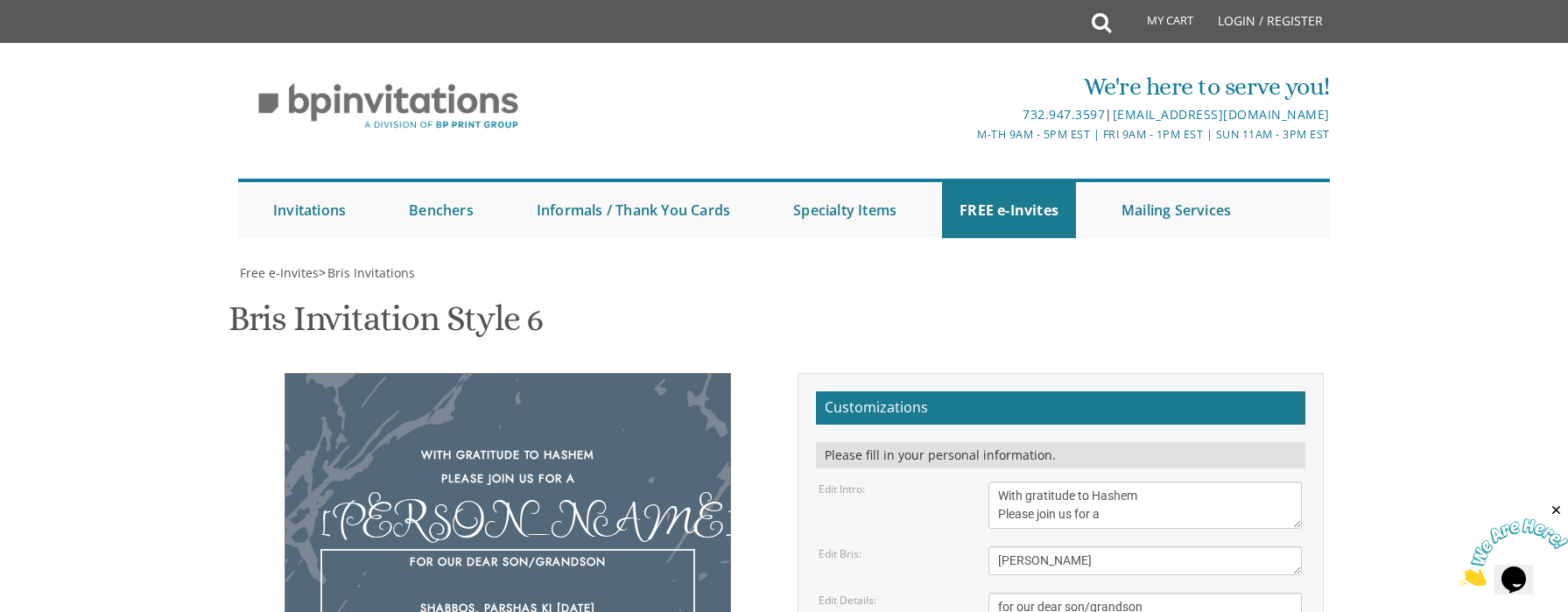
scroll to position [350, 0]
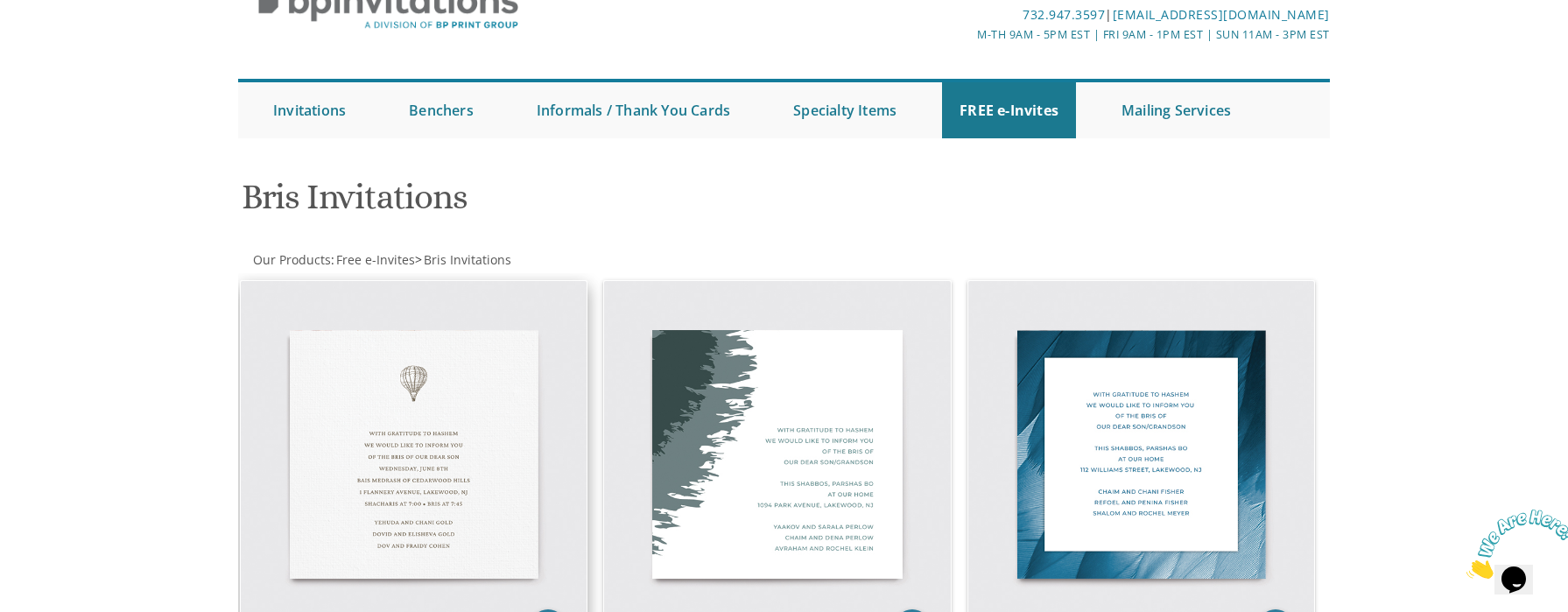
scroll to position [88, 0]
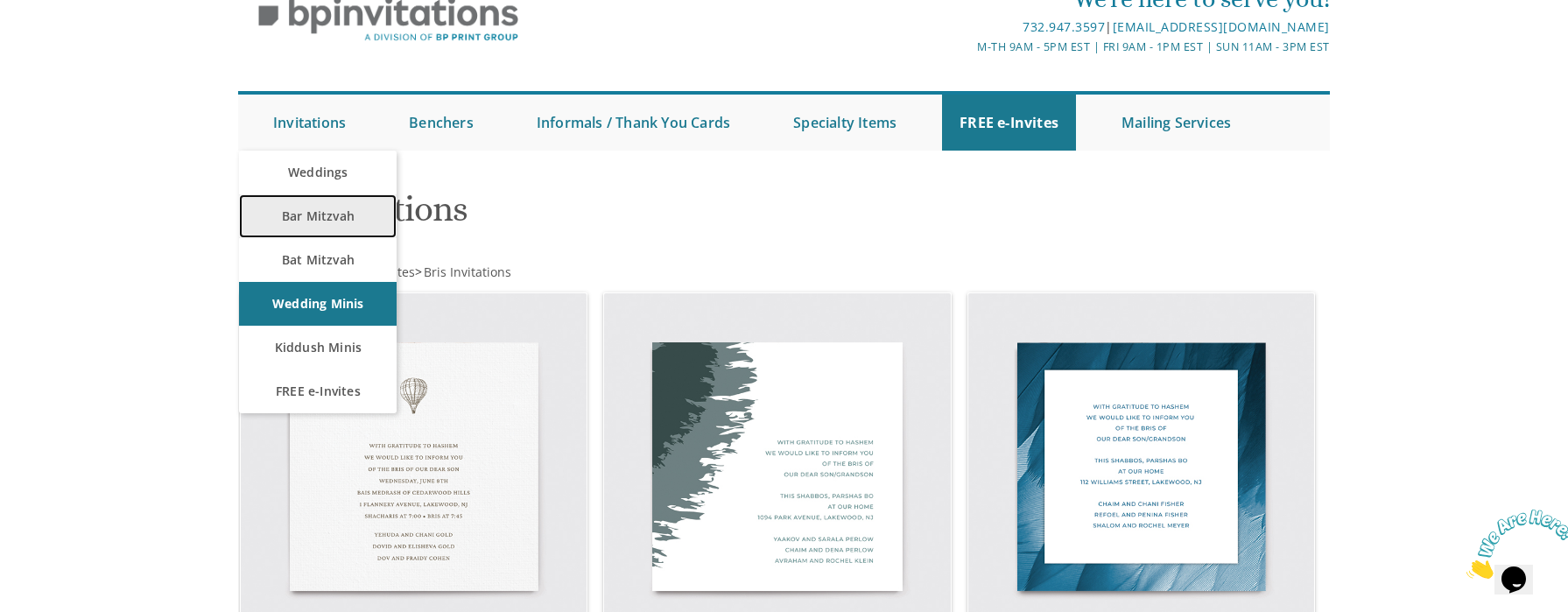
click at [306, 226] on link "Bar Mitzvah" at bounding box center [318, 216] width 158 height 43
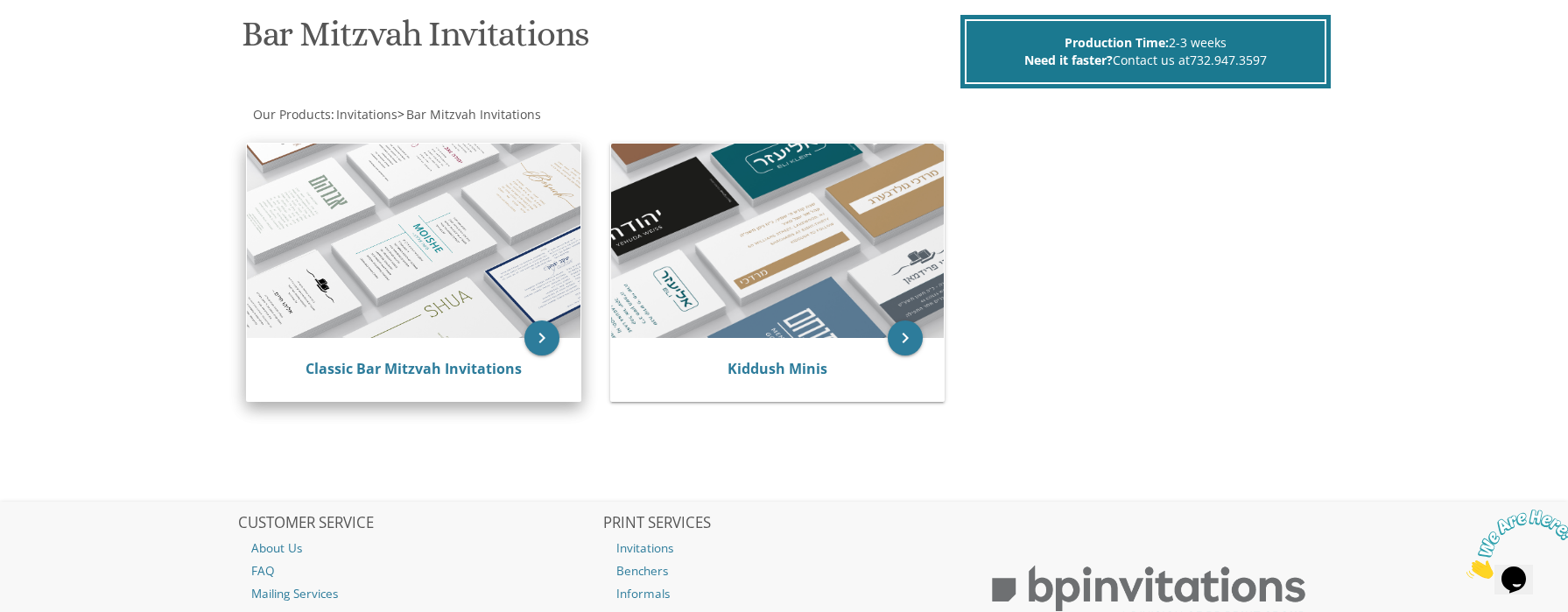
click at [435, 226] on img at bounding box center [413, 241] width 333 height 195
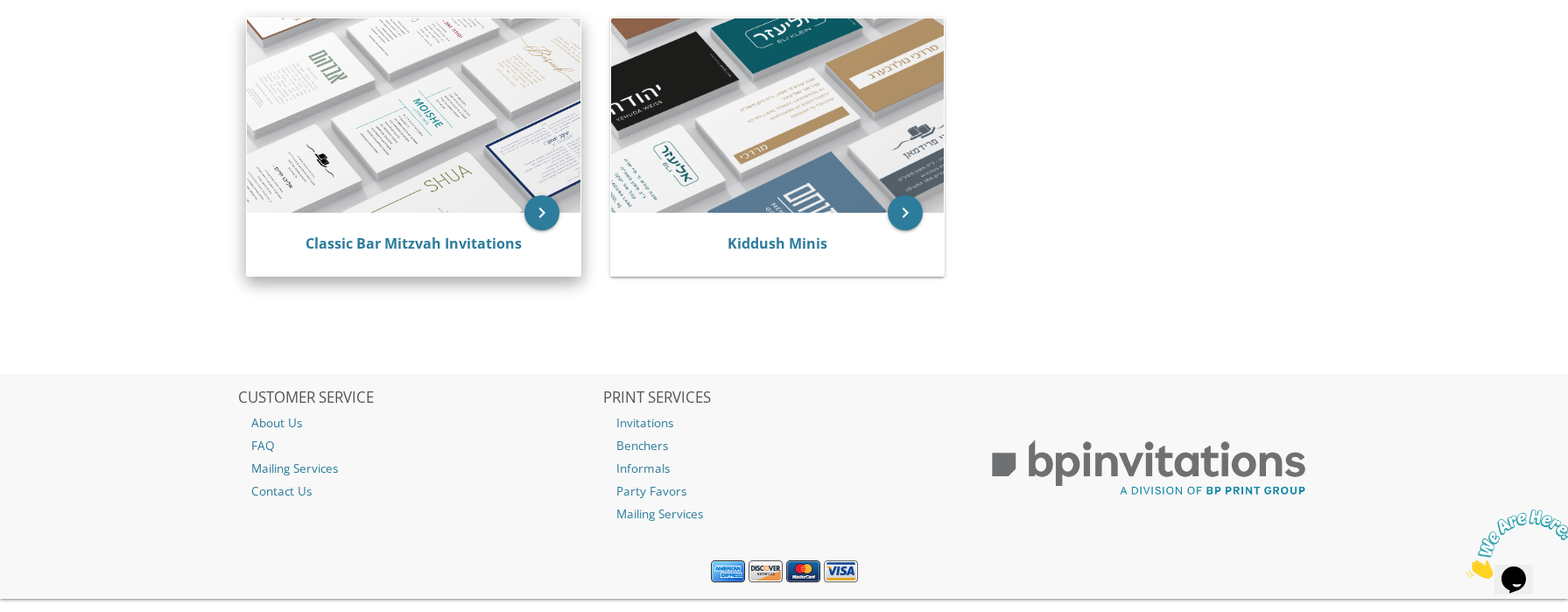
scroll to position [423, 0]
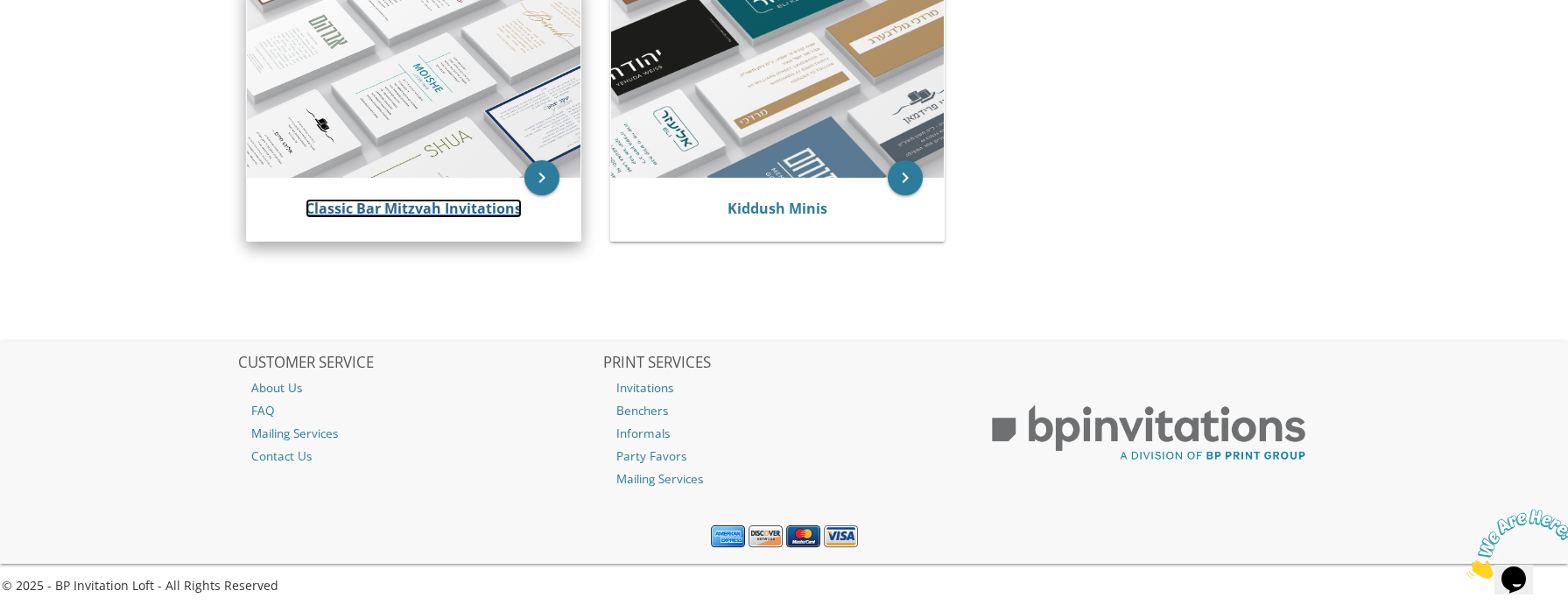
click at [492, 213] on link "Classic Bar Mitzvah Invitations" at bounding box center [413, 208] width 216 height 19
click at [548, 169] on icon "keyboard_arrow_right" at bounding box center [542, 177] width 35 height 35
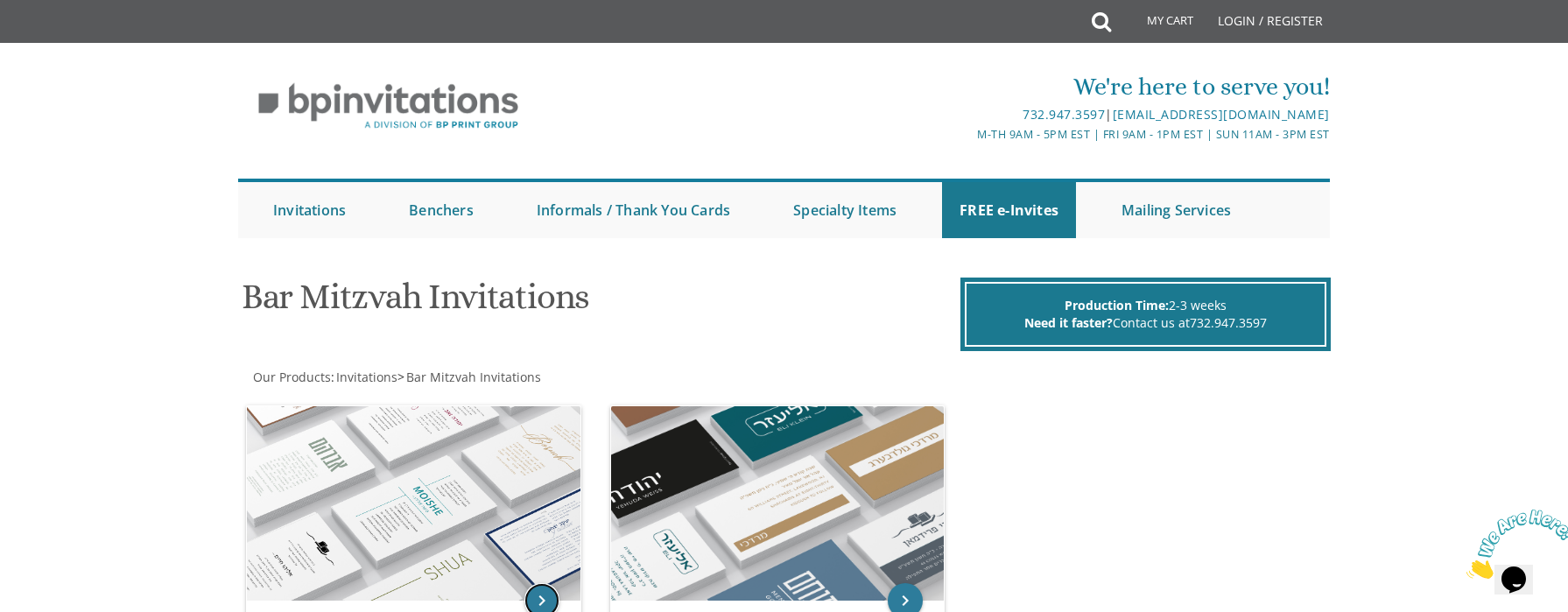
scroll to position [263, 0]
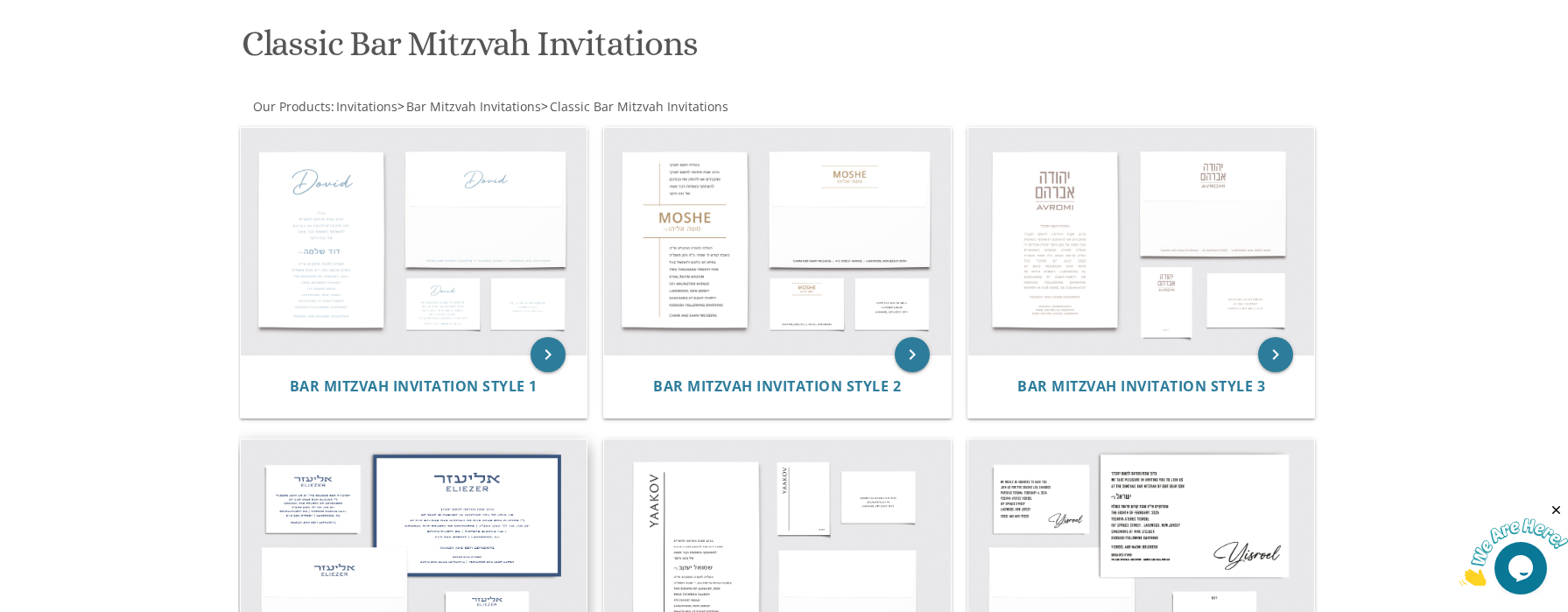
scroll to position [252, 0]
